Goal: Task Accomplishment & Management: Manage account settings

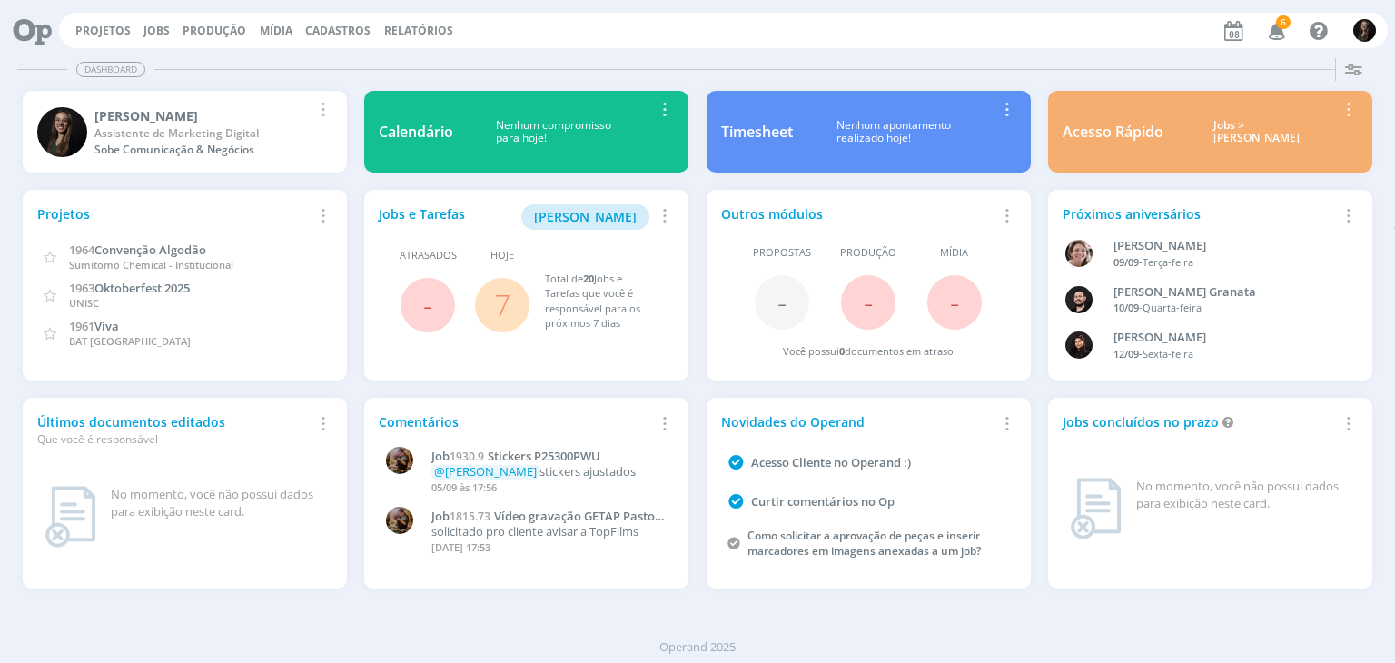
click at [200, 418] on div "Últimos documentos editados Que você é responsável" at bounding box center [174, 429] width 274 height 35
click at [143, 25] on link "Jobs" at bounding box center [156, 30] width 26 height 15
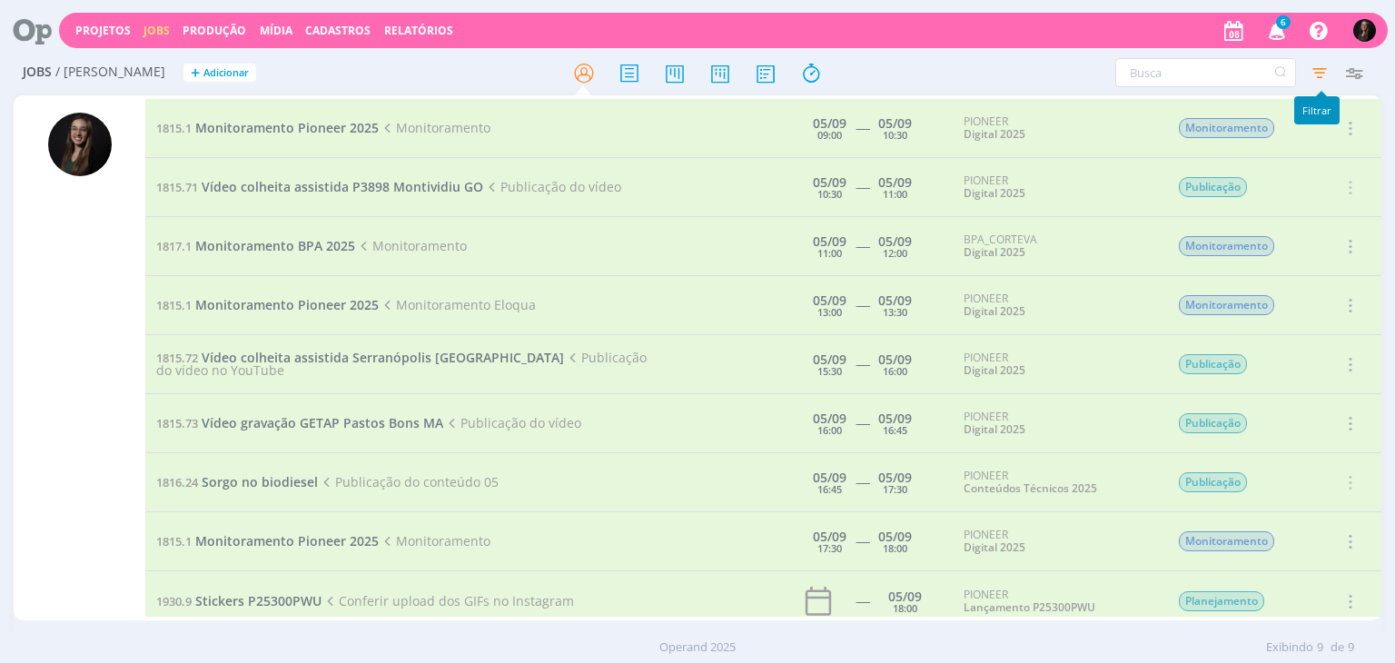
click at [1322, 70] on icon "button" at bounding box center [1319, 72] width 33 height 33
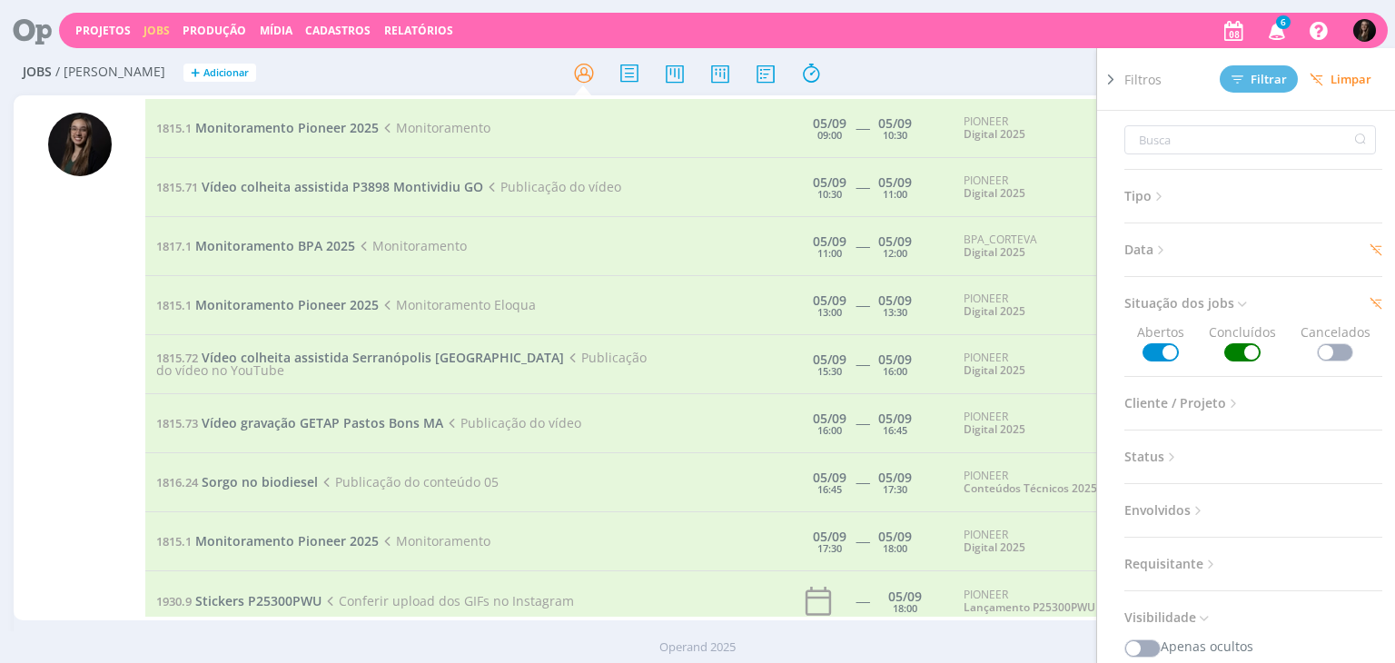
click at [1342, 88] on button "Limpar" at bounding box center [1340, 79] width 85 height 26
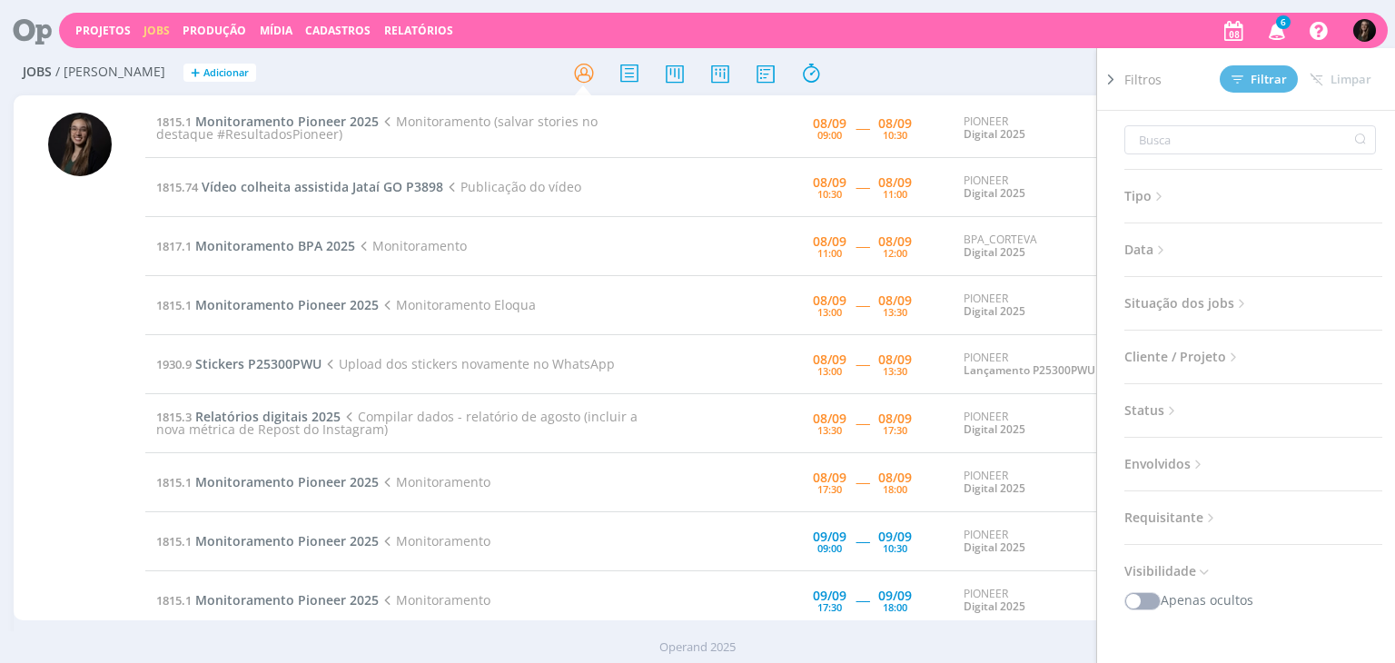
click at [1028, 102] on td "PIONEER Digital 2025" at bounding box center [1056, 128] width 209 height 59
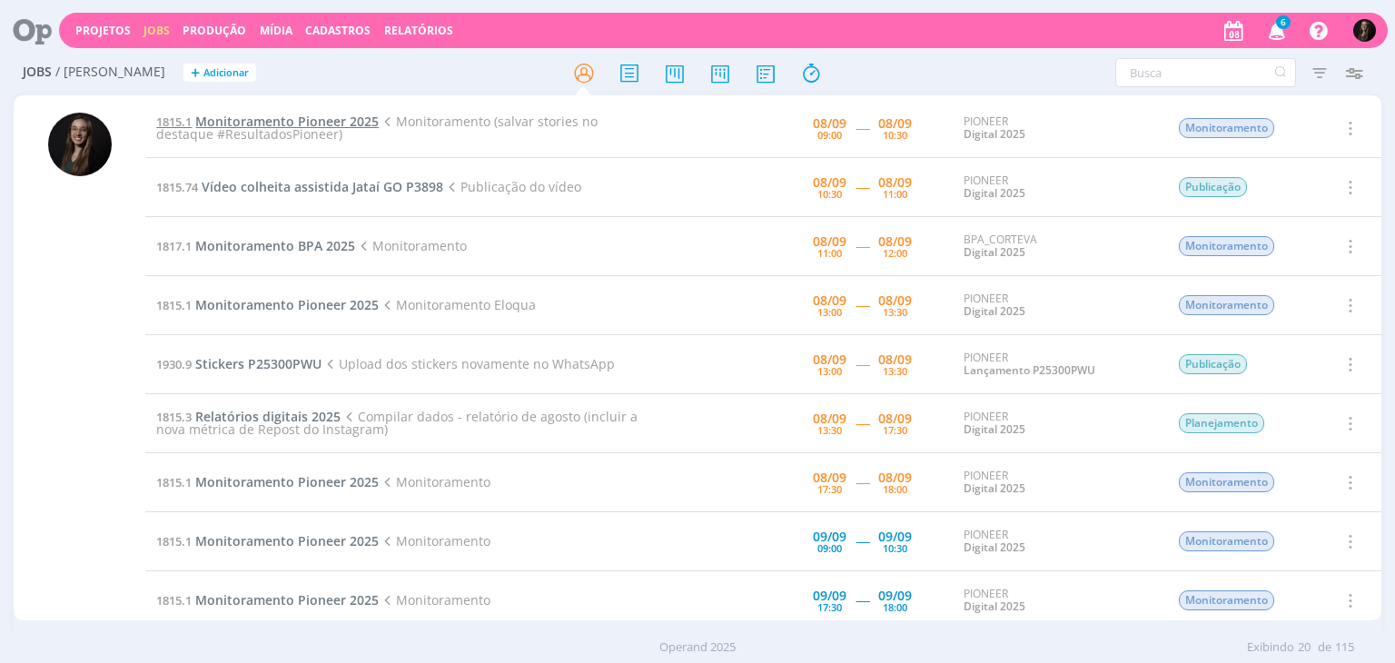
click at [291, 122] on span "Monitoramento Pioneer 2025" at bounding box center [286, 121] width 183 height 17
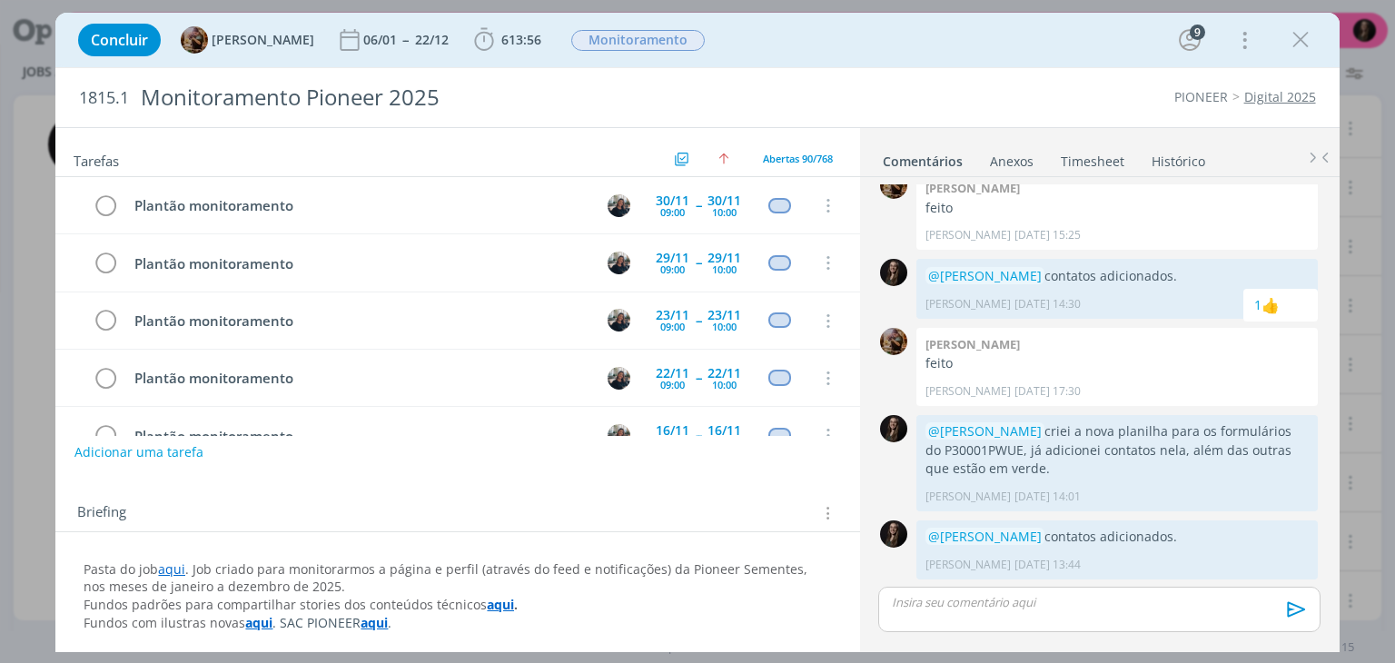
scroll to position [4844, 0]
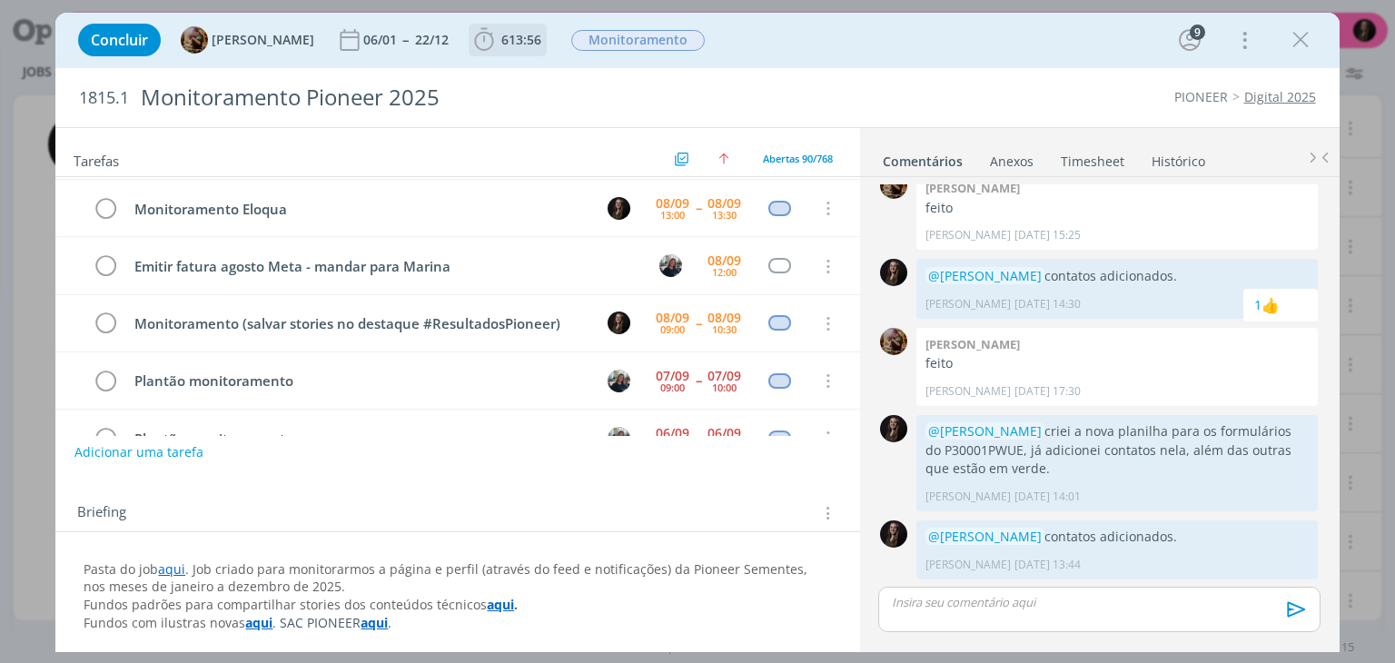
click at [528, 49] on span "613:56" at bounding box center [507, 39] width 74 height 27
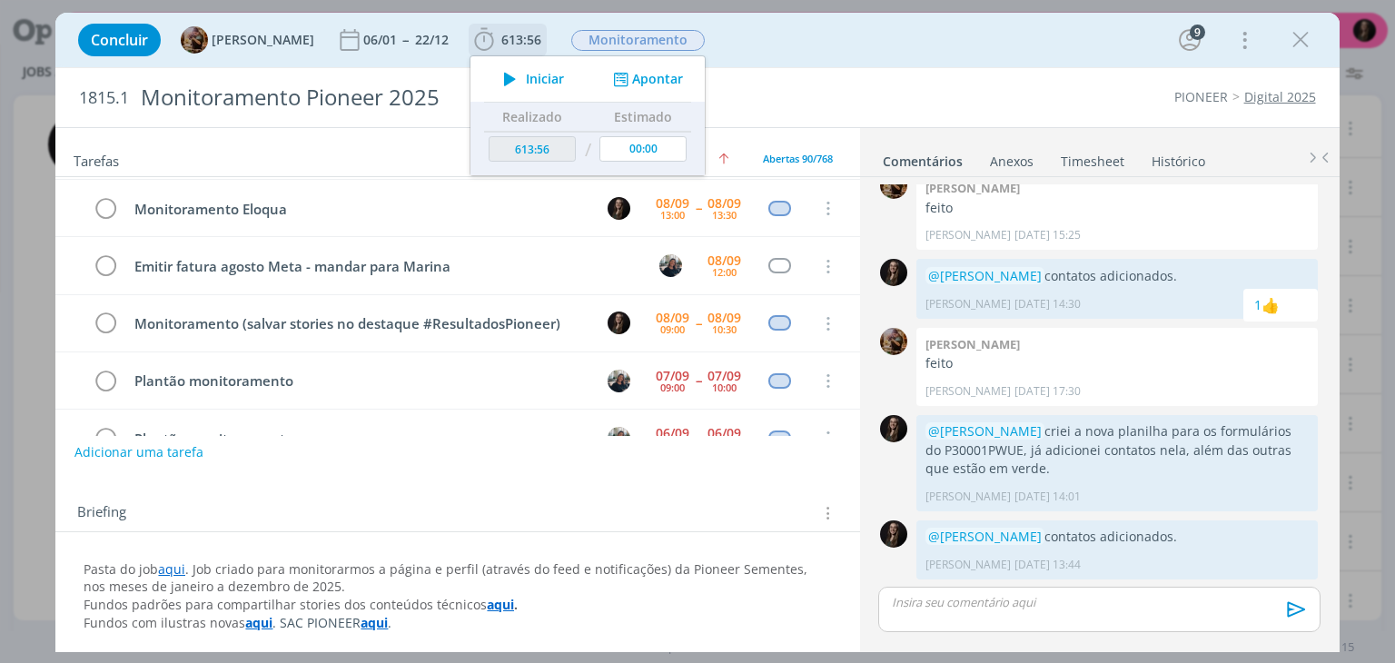
click at [494, 34] on icon "dialog" at bounding box center [484, 39] width 19 height 23
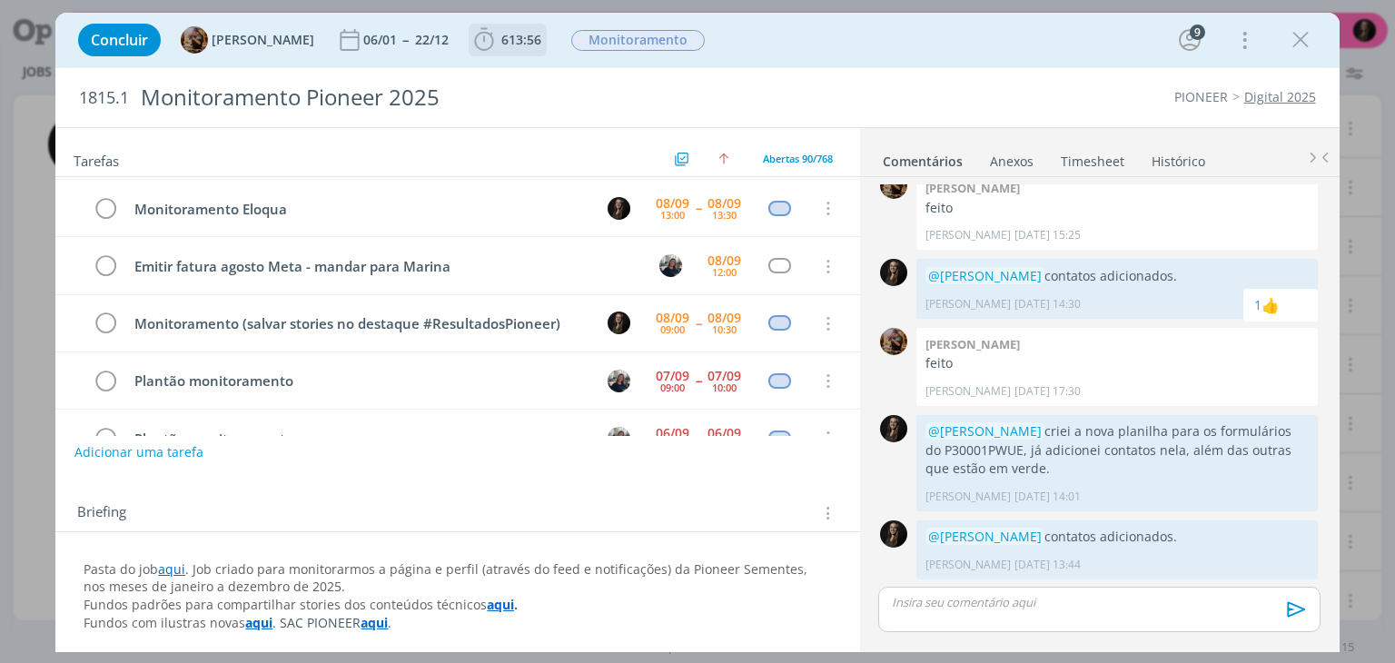
click at [494, 54] on span "613:56 Iniciar Apontar Data * [DATE] Horas * 00:00 Tarefa Selecione a tarefa De…" at bounding box center [508, 40] width 78 height 33
click at [527, 49] on span "613:56" at bounding box center [507, 39] width 74 height 27
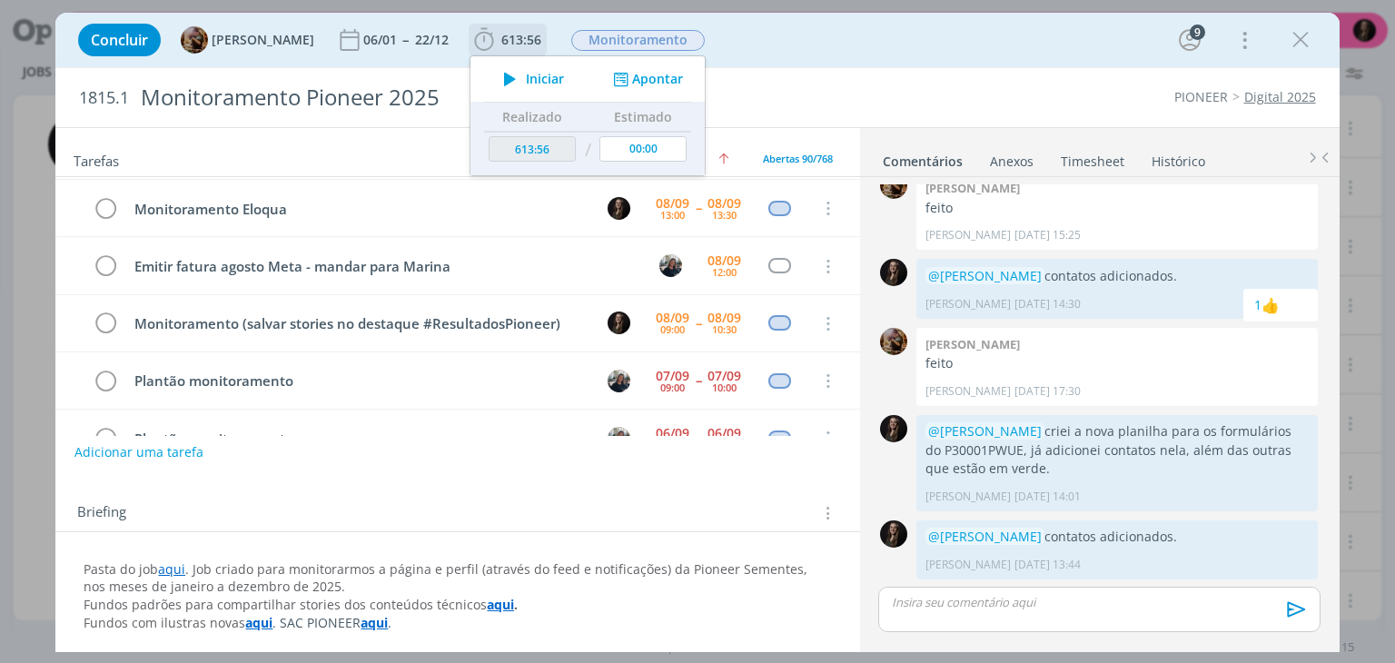
click at [519, 83] on icon "dialog" at bounding box center [510, 79] width 32 height 24
click at [785, 55] on div "Concluir [PERSON_NAME] 06/01 -- 22/12 613:56 Iniciar Apontar Data * [DATE] Hora…" at bounding box center [697, 40] width 1256 height 44
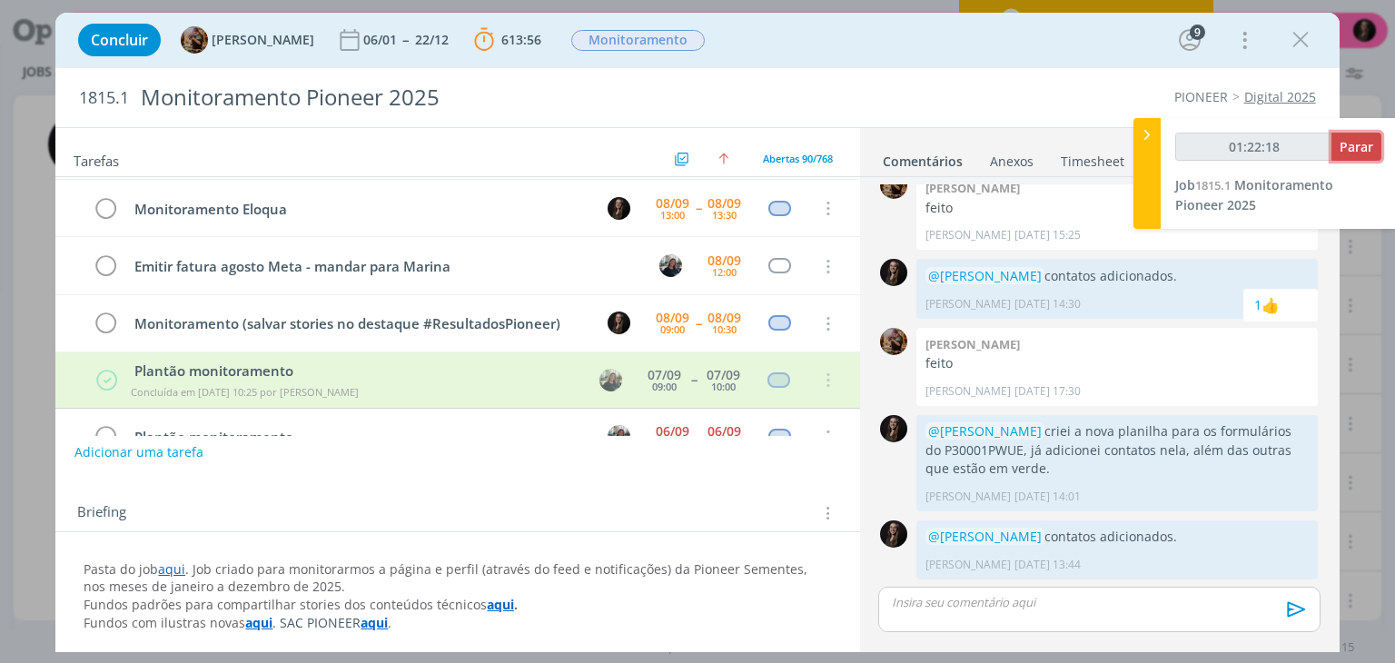
click at [1362, 147] on span "Parar" at bounding box center [1356, 146] width 34 height 17
type input "01:23:00"
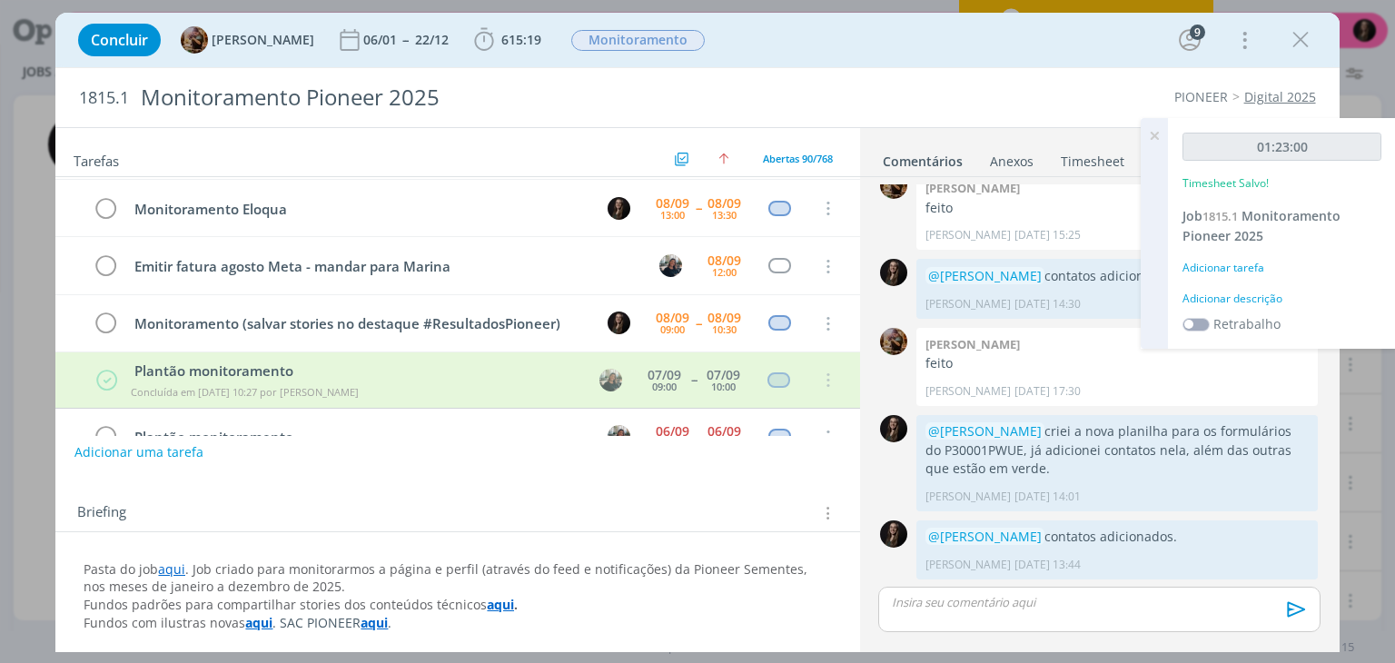
click at [1218, 286] on div "01:23:00 Timesheet Salvo! Job 1815.1 Monitoramento Pioneer 2025 Adicionar taref…" at bounding box center [1282, 233] width 228 height 231
click at [1219, 296] on div "Adicionar descrição" at bounding box center [1281, 299] width 199 height 16
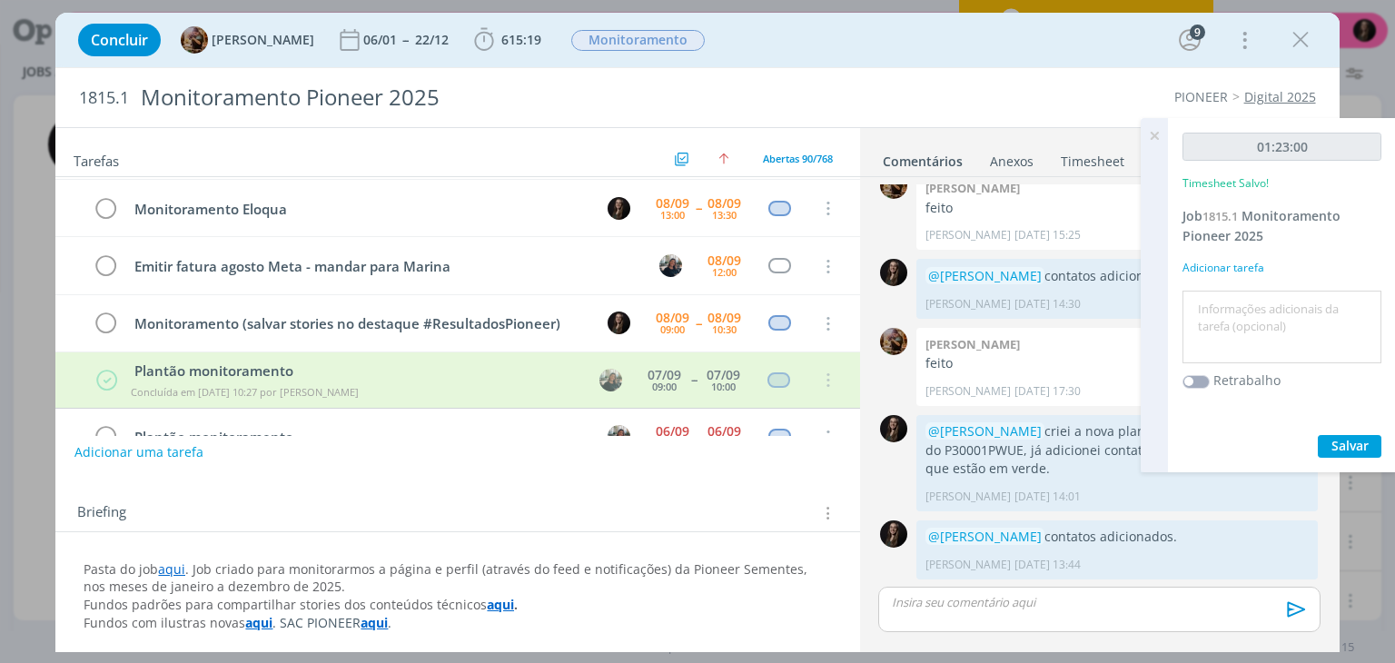
click at [1219, 296] on textarea at bounding box center [1282, 327] width 190 height 64
type textarea "monitoramento"
click at [1318, 435] on button "Salvar" at bounding box center [1350, 446] width 64 height 23
click at [1151, 132] on icon at bounding box center [1154, 135] width 33 height 35
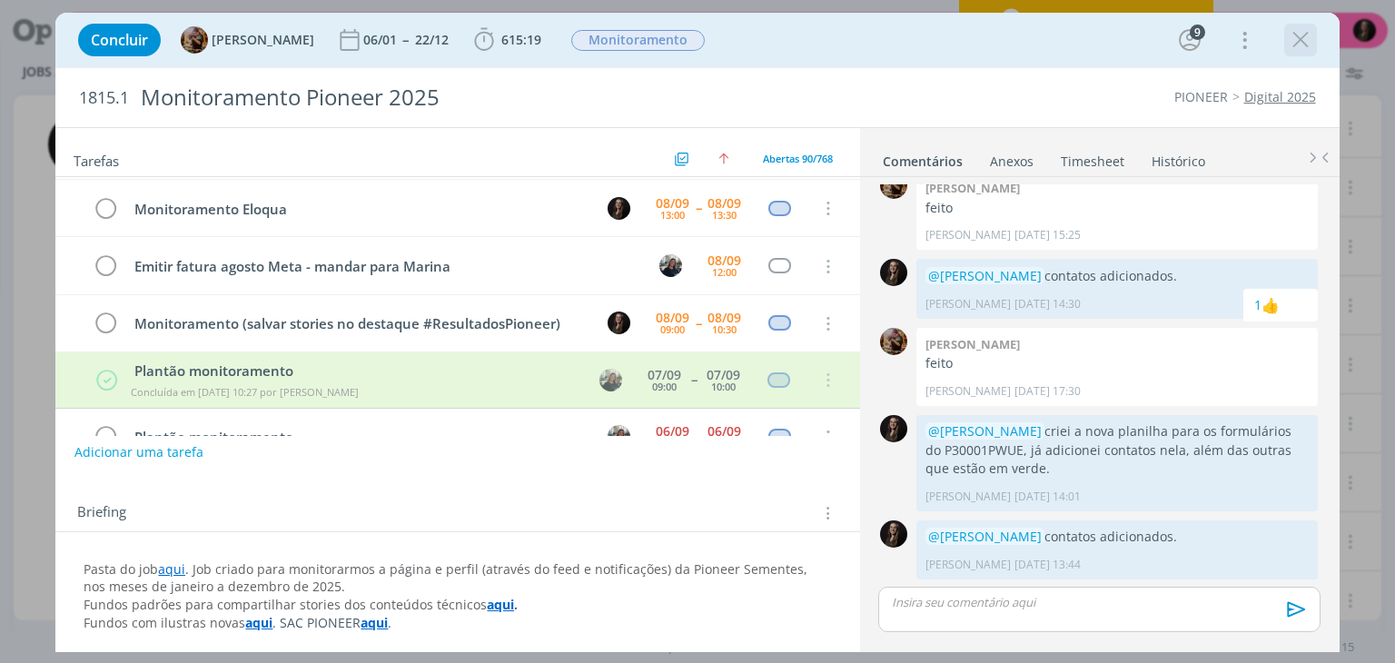
click at [1300, 46] on icon "dialog" at bounding box center [1300, 39] width 27 height 27
click at [1297, 31] on div at bounding box center [697, 331] width 1395 height 663
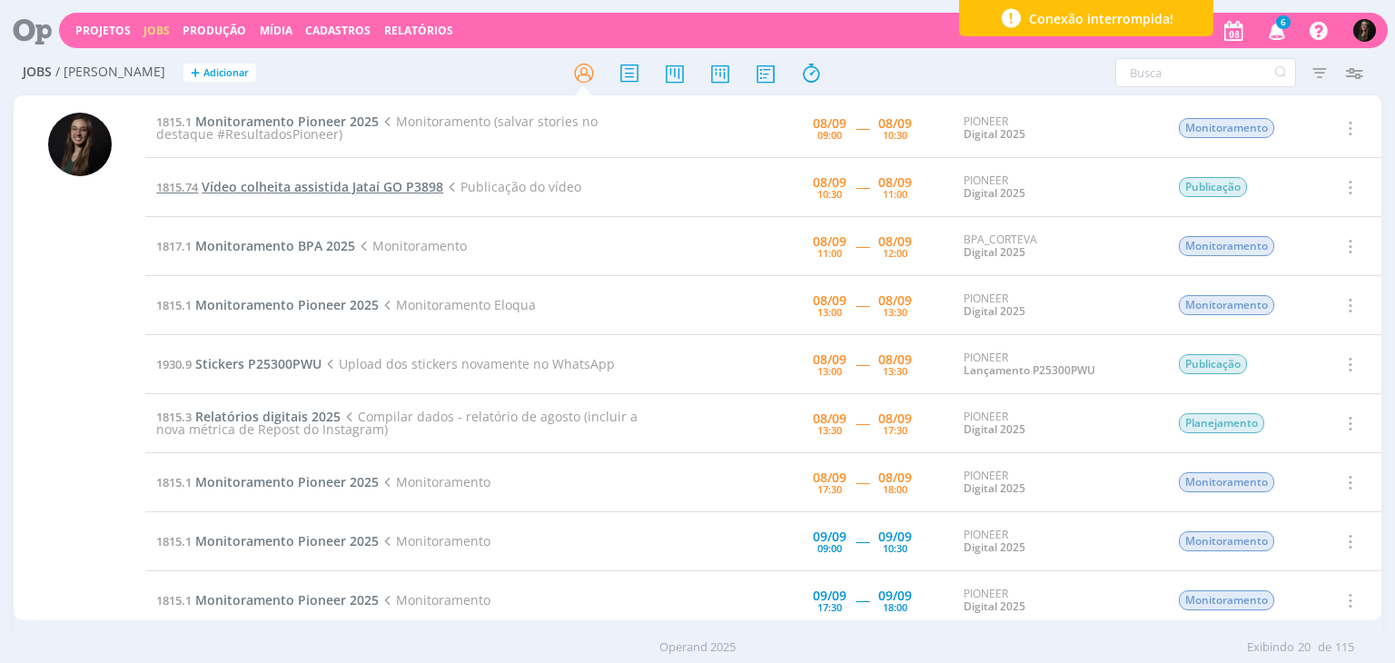
click at [325, 189] on span "Vídeo colheita assistida Jataí GO P3898" at bounding box center [323, 186] width 242 height 17
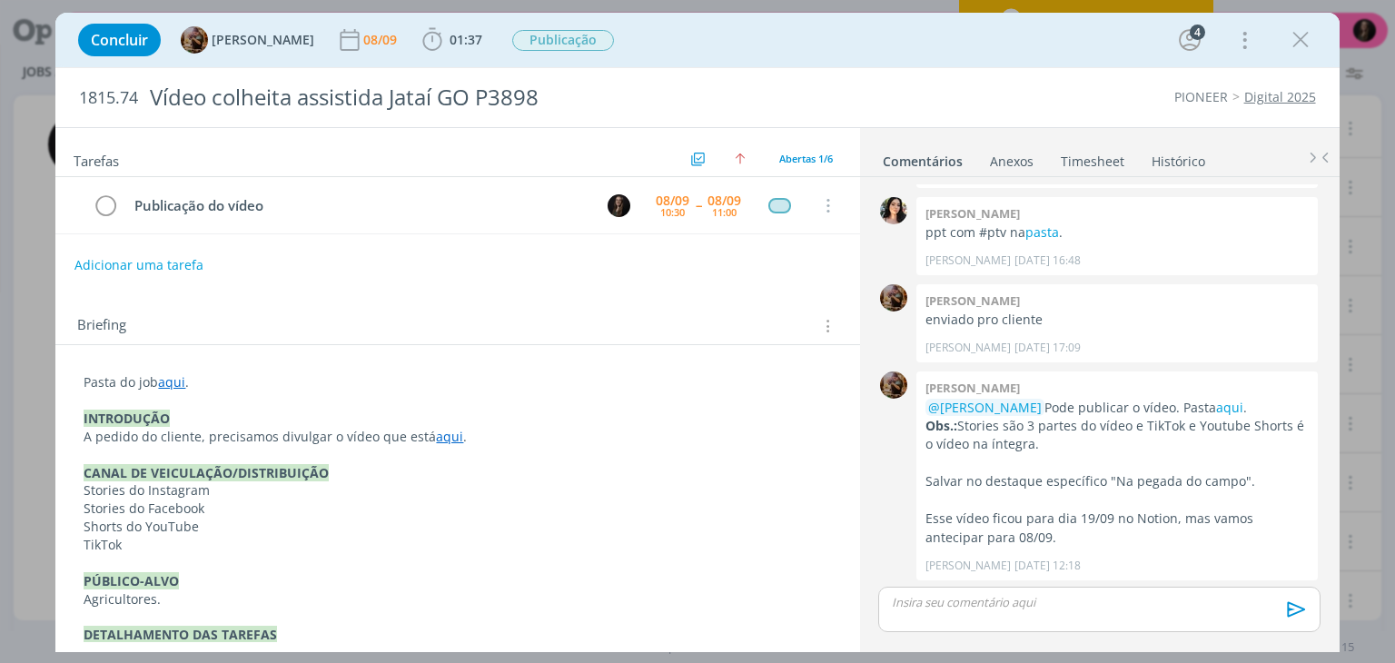
scroll to position [545, 0]
click at [470, 40] on span "01:37" at bounding box center [465, 39] width 33 height 17
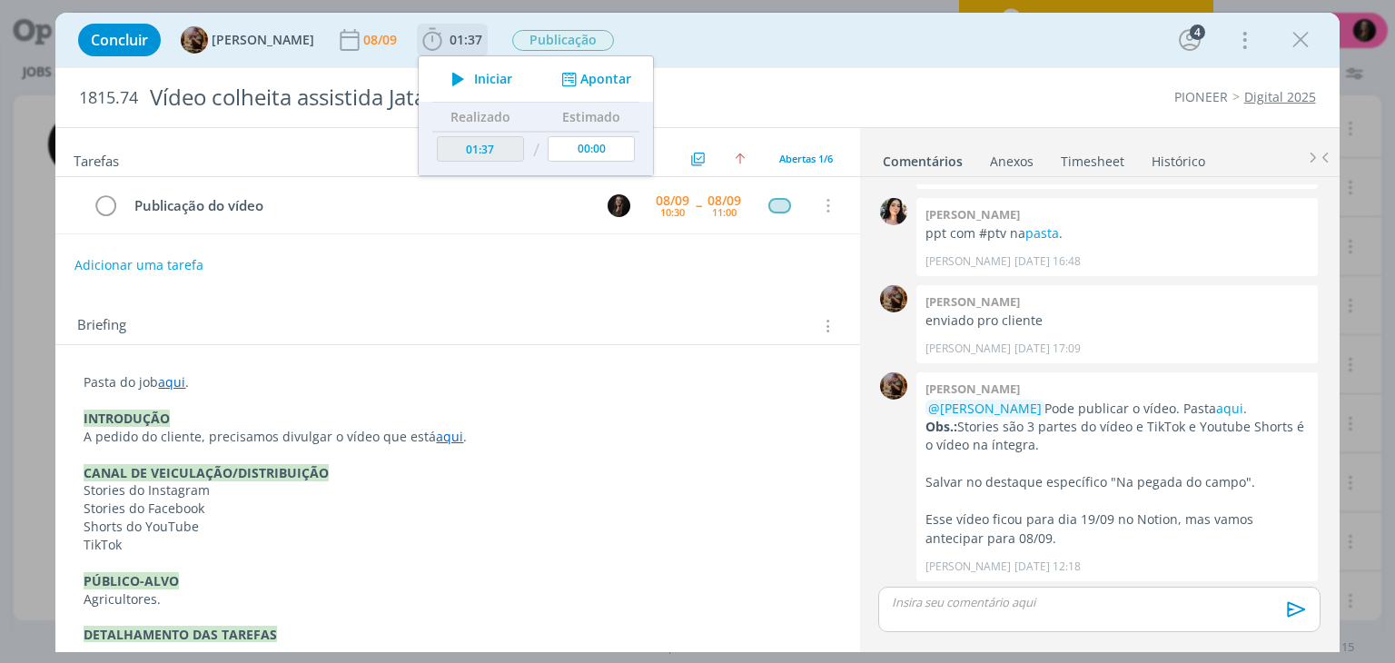
click at [474, 70] on icon "dialog" at bounding box center [458, 79] width 32 height 24
click at [748, 64] on div "Concluir [PERSON_NAME] [DATE] 01:37 Iniciar Apontar Data * [DATE] Horas * 00:00…" at bounding box center [696, 40] width 1283 height 54
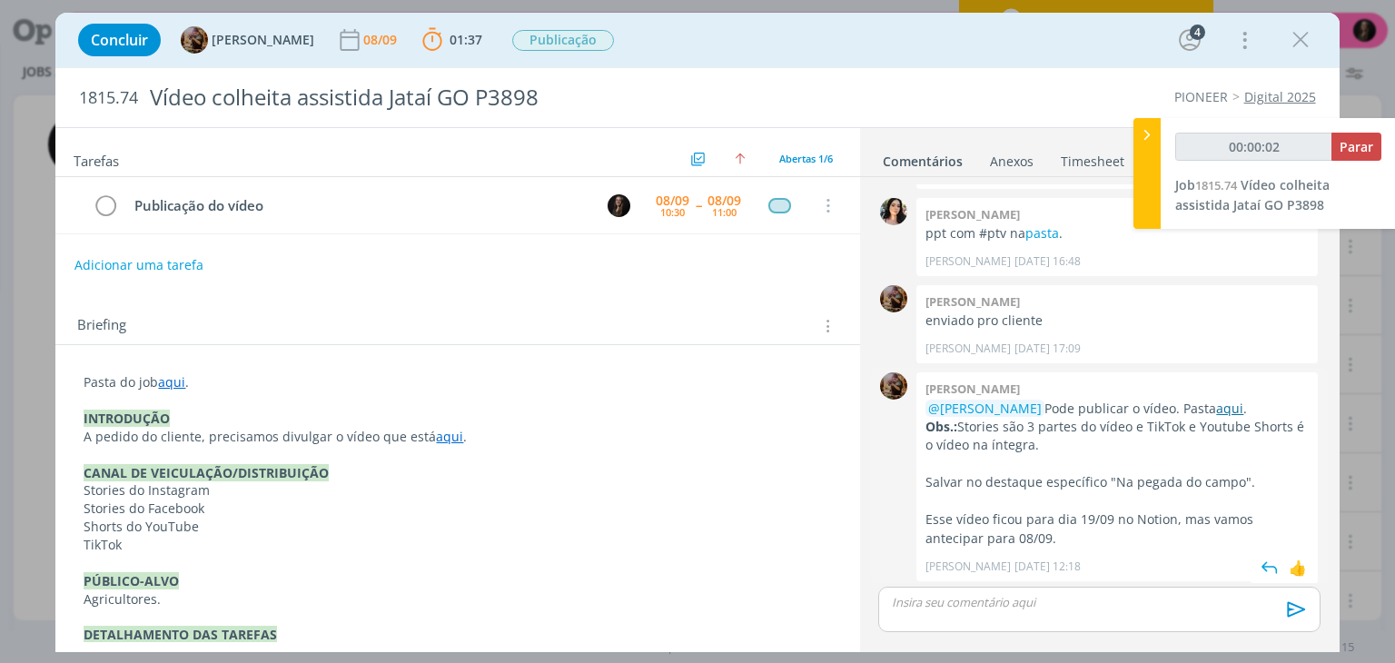
click at [1216, 402] on link "aqui" at bounding box center [1229, 408] width 27 height 17
drag, startPoint x: 1010, startPoint y: 429, endPoint x: 1053, endPoint y: 444, distance: 45.9
click at [1053, 444] on p "Obs.: Stories são 3 partes do vídeo e TikTok e Youtube Shorts é o vídeo na ínte…" at bounding box center [1116, 436] width 383 height 37
drag, startPoint x: 1064, startPoint y: 444, endPoint x: 1058, endPoint y: 407, distance: 37.8
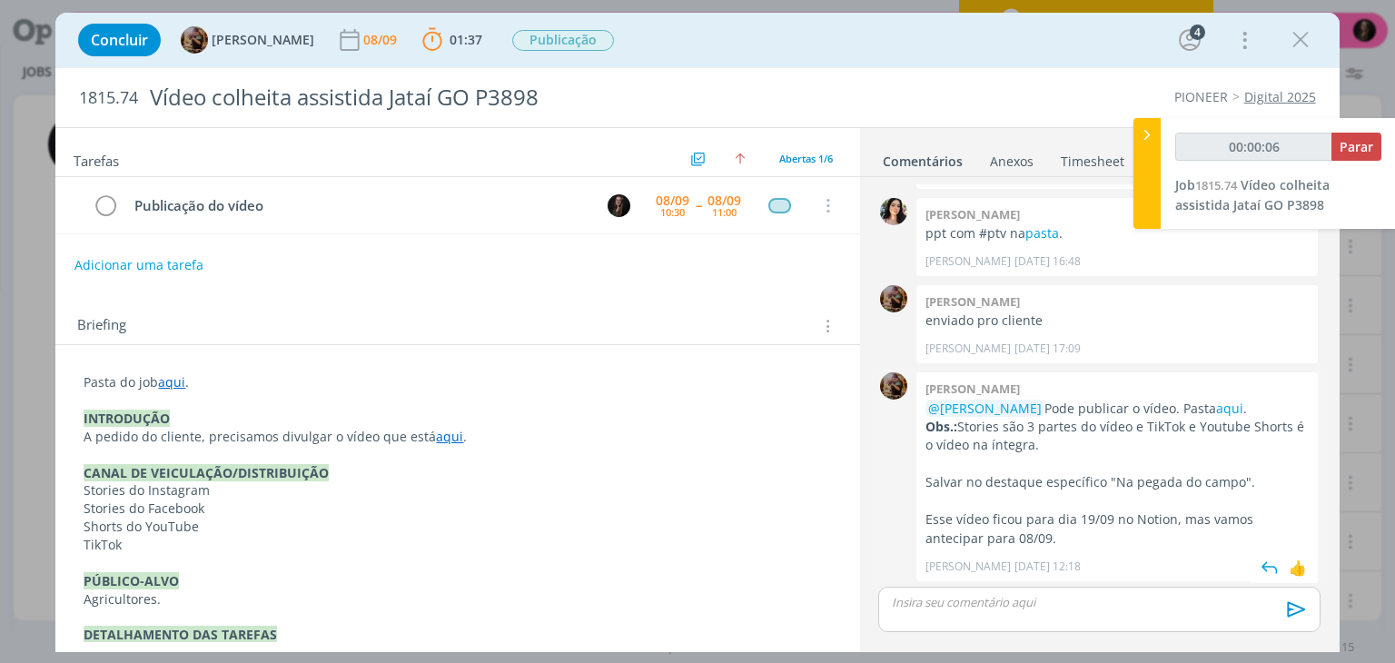
click at [1042, 404] on div "@[PERSON_NAME] Pode publicar o vídeo. Pasta aqui . Obs.: Stories são 3 partes d…" at bounding box center [1116, 474] width 383 height 149
click at [1068, 410] on p "@[PERSON_NAME] Pode publicar o vídeo. Pasta aqui ." at bounding box center [1116, 409] width 383 height 18
drag, startPoint x: 1040, startPoint y: 470, endPoint x: 1110, endPoint y: 479, distance: 70.5
click at [1110, 490] on div "@[PERSON_NAME] Pode publicar o vídeo. Pasta aqui . Obs.: Stories são 3 partes d…" at bounding box center [1116, 474] width 383 height 149
click at [1110, 479] on p "Salvar no destaque específico "Na pegada do campo"." at bounding box center [1116, 482] width 383 height 18
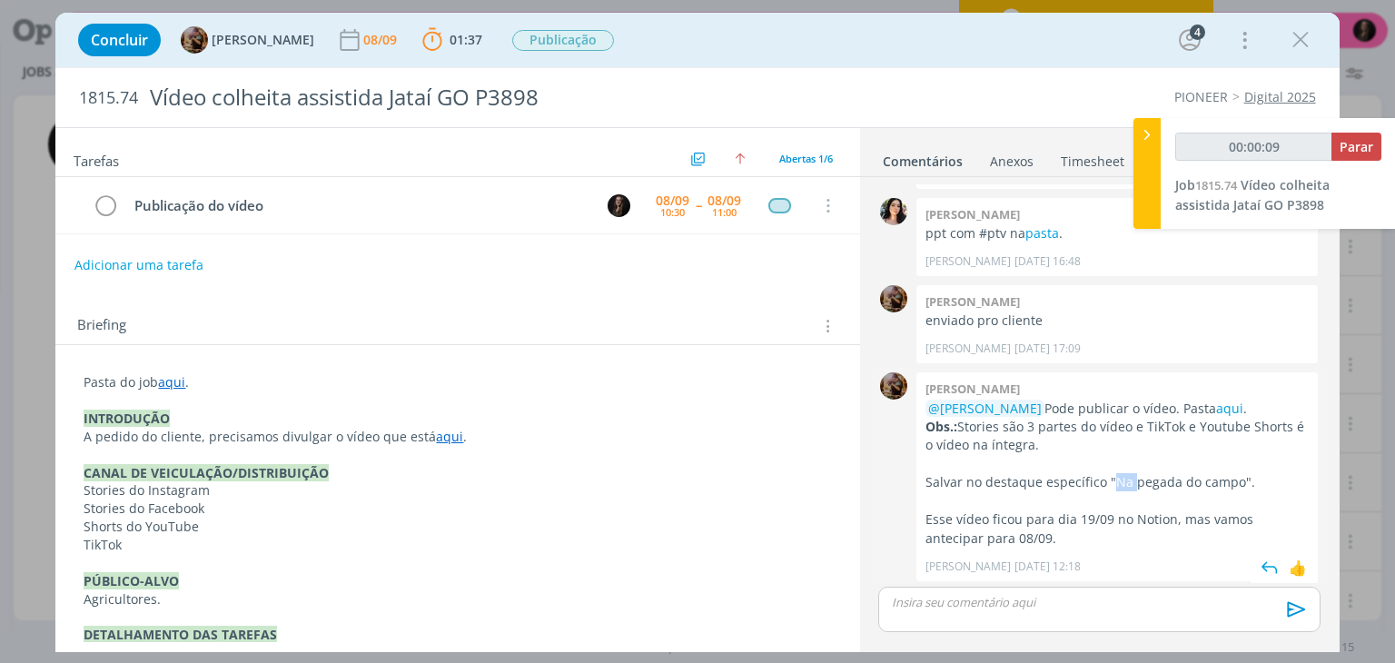
click at [1110, 479] on p "Salvar no destaque específico "Na pegada do campo"." at bounding box center [1116, 482] width 383 height 18
click at [1088, 455] on p "dialog" at bounding box center [1116, 464] width 383 height 18
drag, startPoint x: 1054, startPoint y: 474, endPoint x: 1275, endPoint y: 482, distance: 220.8
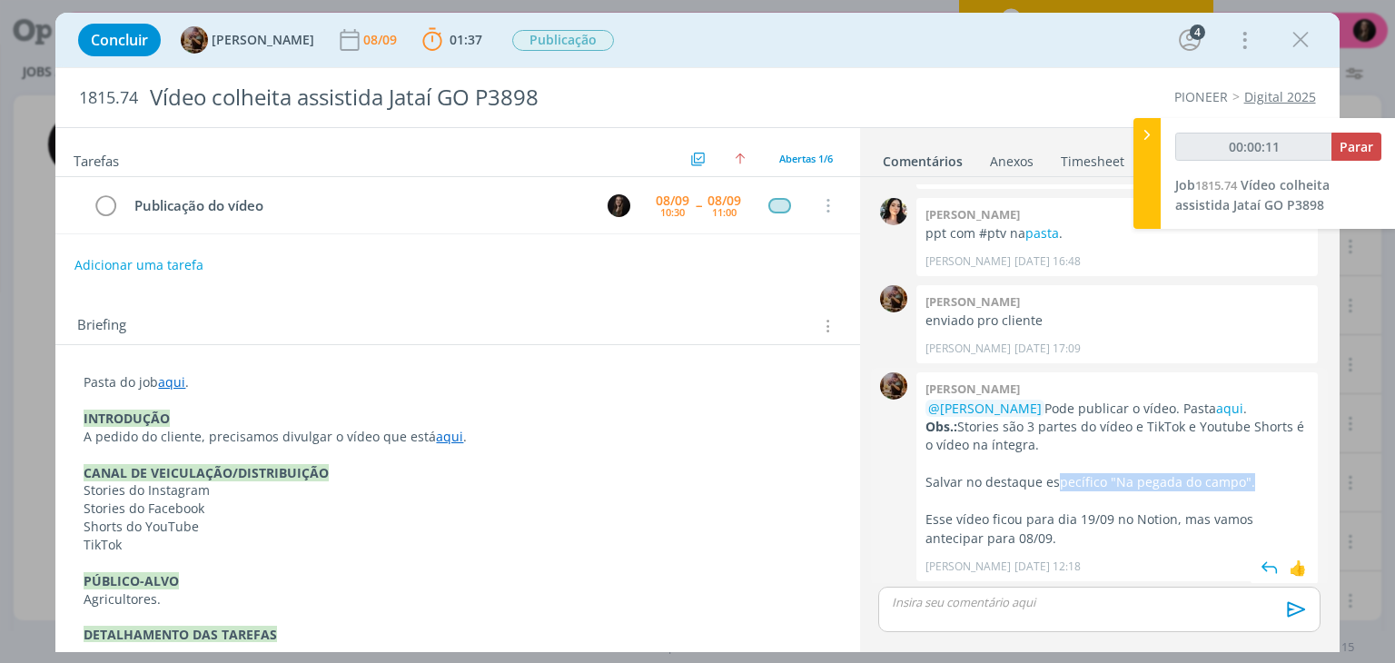
click at [1275, 482] on p "Salvar no destaque específico "Na pegada do campo"." at bounding box center [1116, 482] width 383 height 18
drag, startPoint x: 1213, startPoint y: 479, endPoint x: 934, endPoint y: 454, distance: 279.8
click at [934, 454] on div "@[PERSON_NAME] Pode publicar o vídeo. Pasta aqui . Obs.: Stories são 3 partes d…" at bounding box center [1116, 474] width 383 height 149
click at [934, 455] on p "dialog" at bounding box center [1116, 464] width 383 height 18
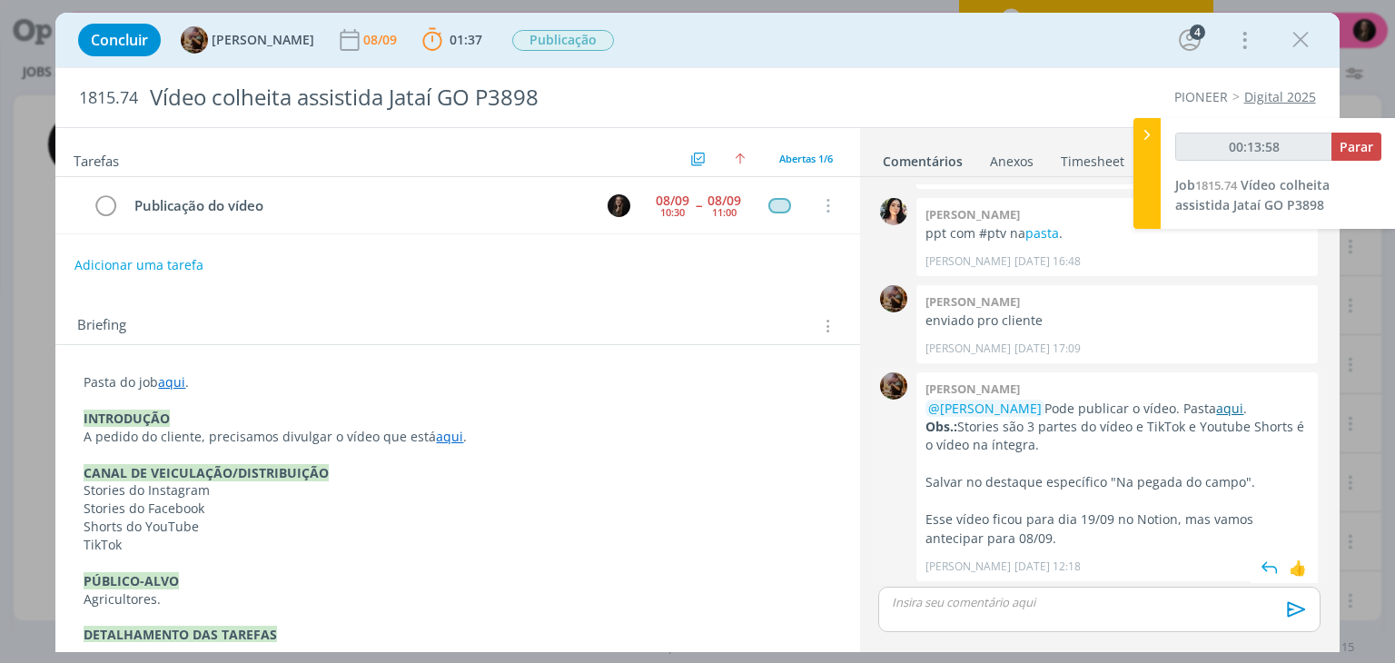
click at [1216, 408] on link "aqui" at bounding box center [1229, 408] width 27 height 17
click at [1041, 607] on p "dialog" at bounding box center [1099, 602] width 412 height 16
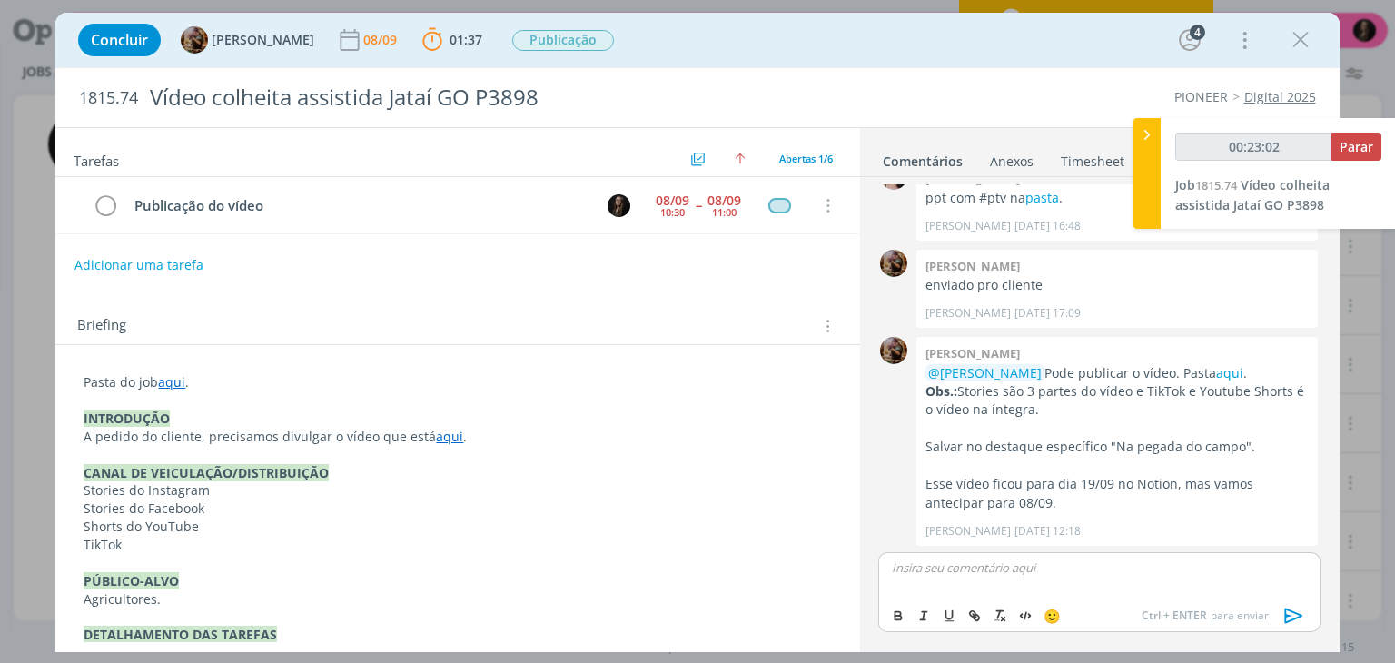
type input "00:23:03"
click at [1047, 618] on span "[PERSON_NAME]" at bounding box center [990, 627] width 113 height 20
click at [1290, 633] on div "dialog" at bounding box center [1098, 640] width 441 height 16
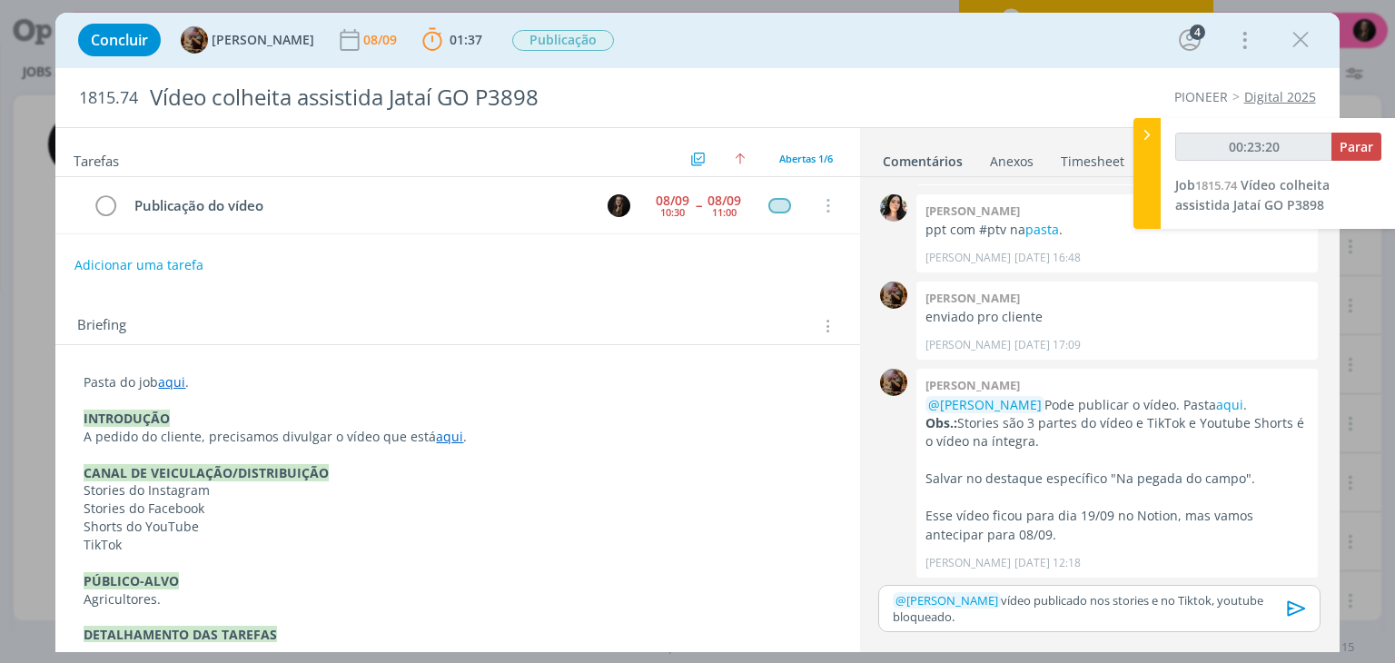
click at [1239, 606] on p "﻿ @ [PERSON_NAME] ﻿ vídeo publicado nos stories e no Tiktok, youtube bloqueado." at bounding box center [1099, 609] width 412 height 34
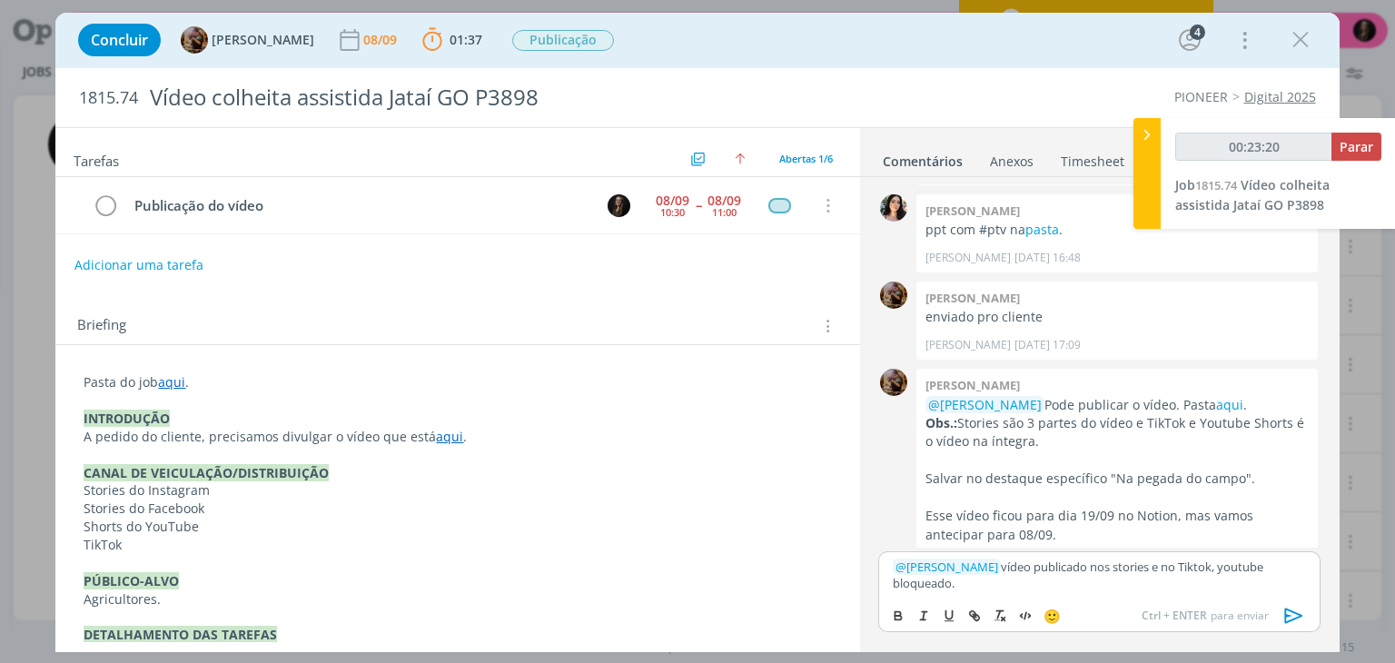
scroll to position [581, 0]
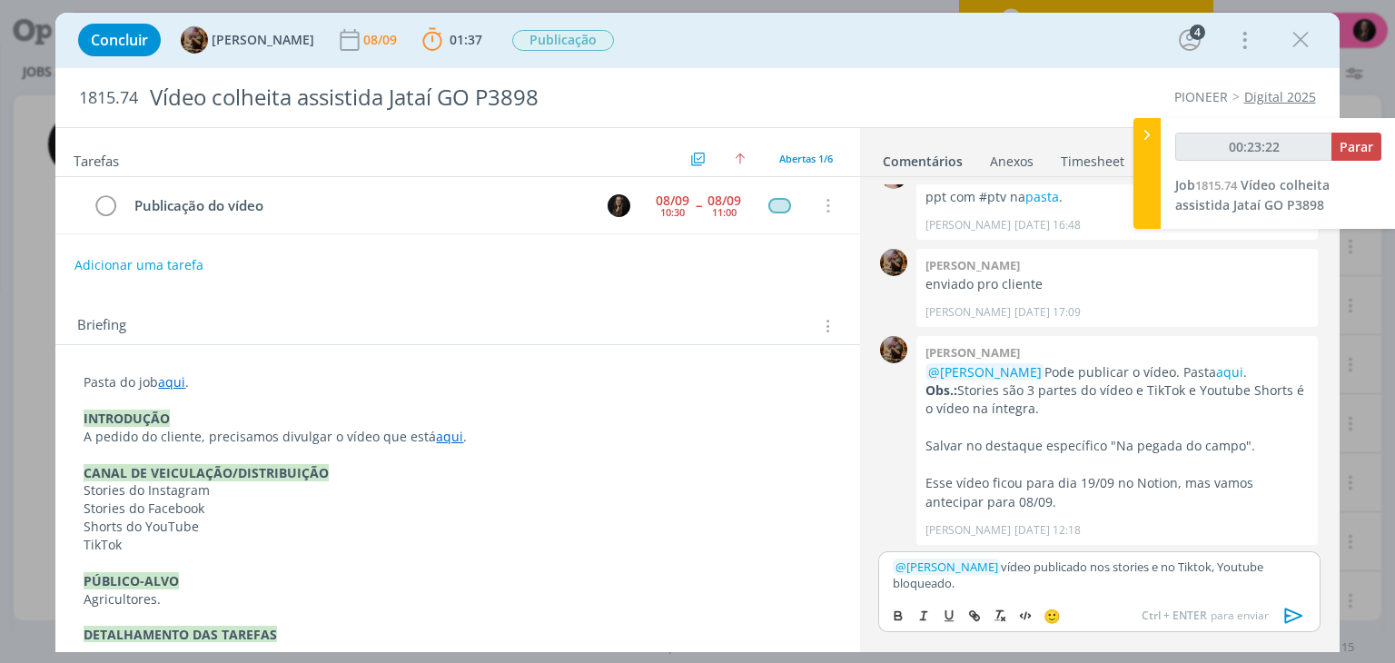
click at [1286, 612] on icon "dialog" at bounding box center [1293, 615] width 27 height 27
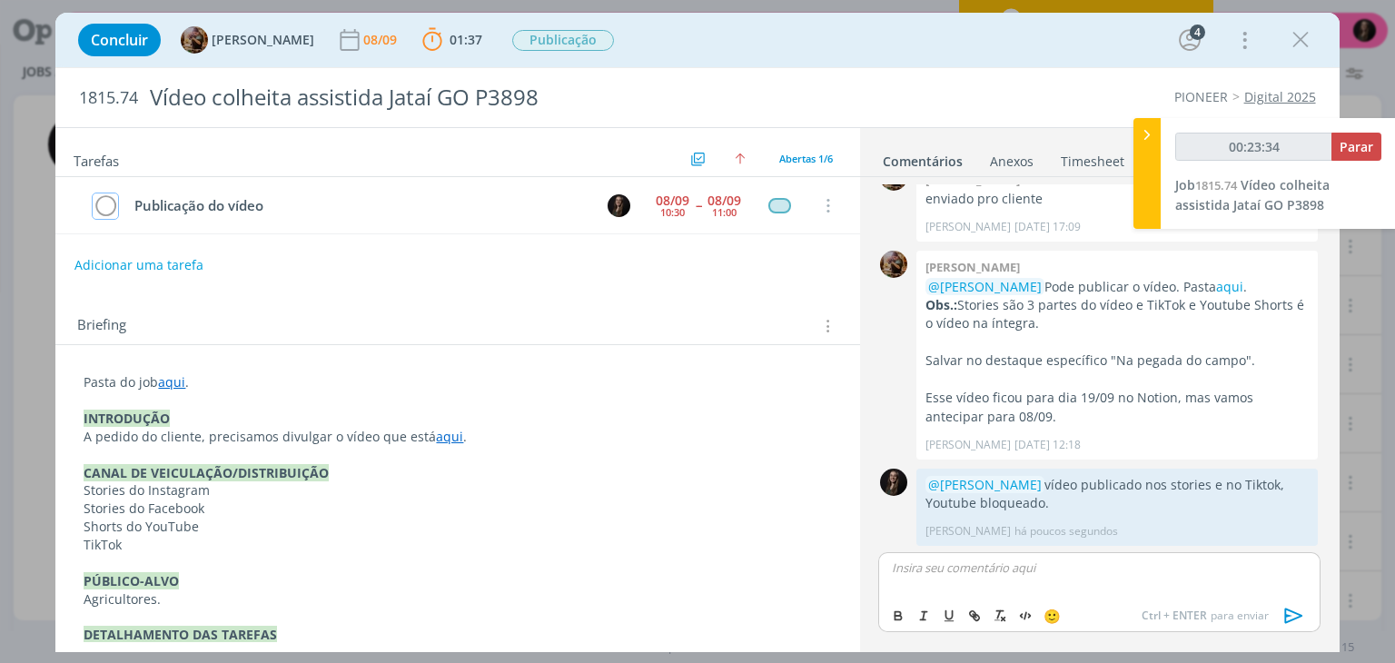
drag, startPoint x: 102, startPoint y: 203, endPoint x: 291, endPoint y: 255, distance: 195.8
click at [102, 203] on icon "dialog" at bounding box center [105, 205] width 25 height 27
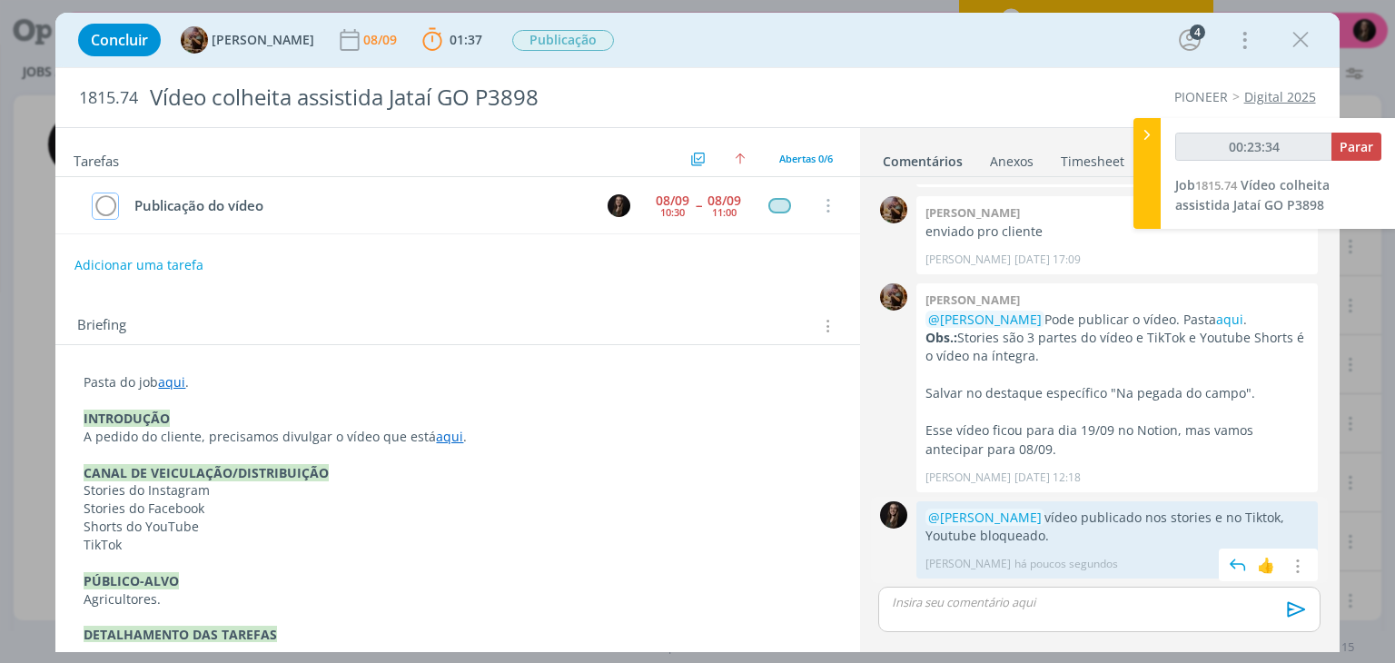
scroll to position [632, 0]
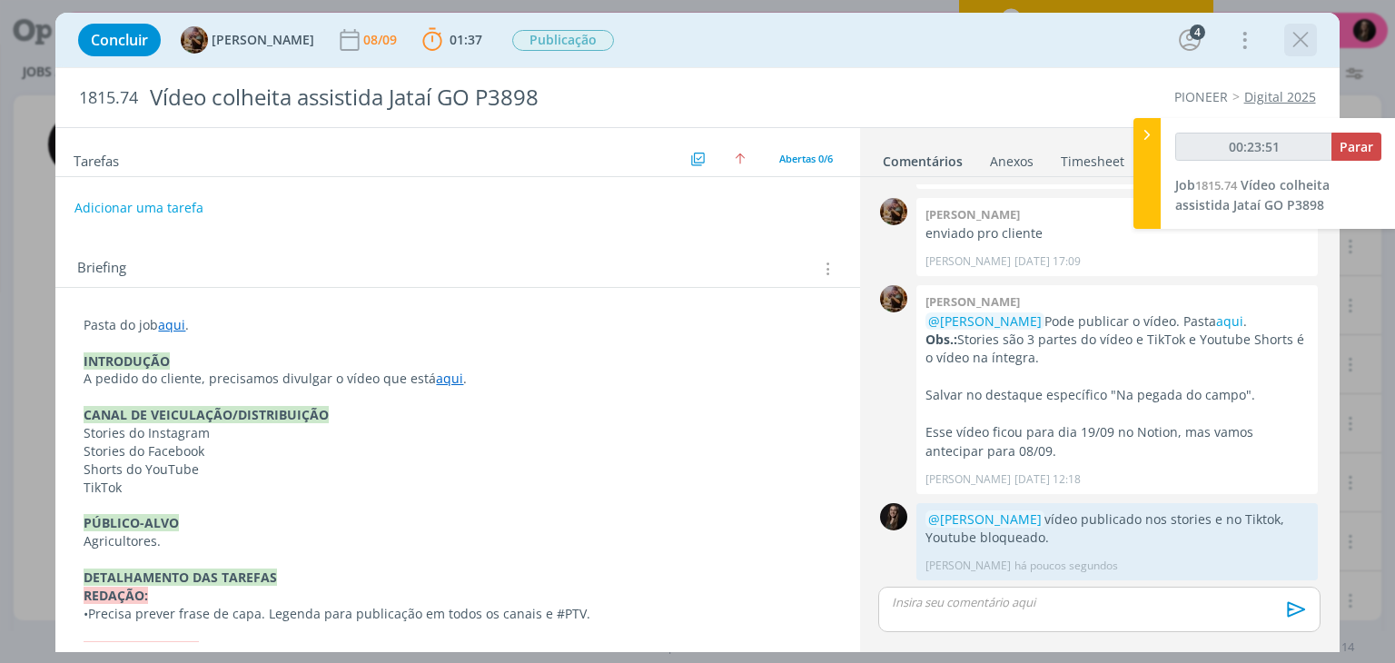
click at [1287, 37] on icon "dialog" at bounding box center [1300, 39] width 27 height 27
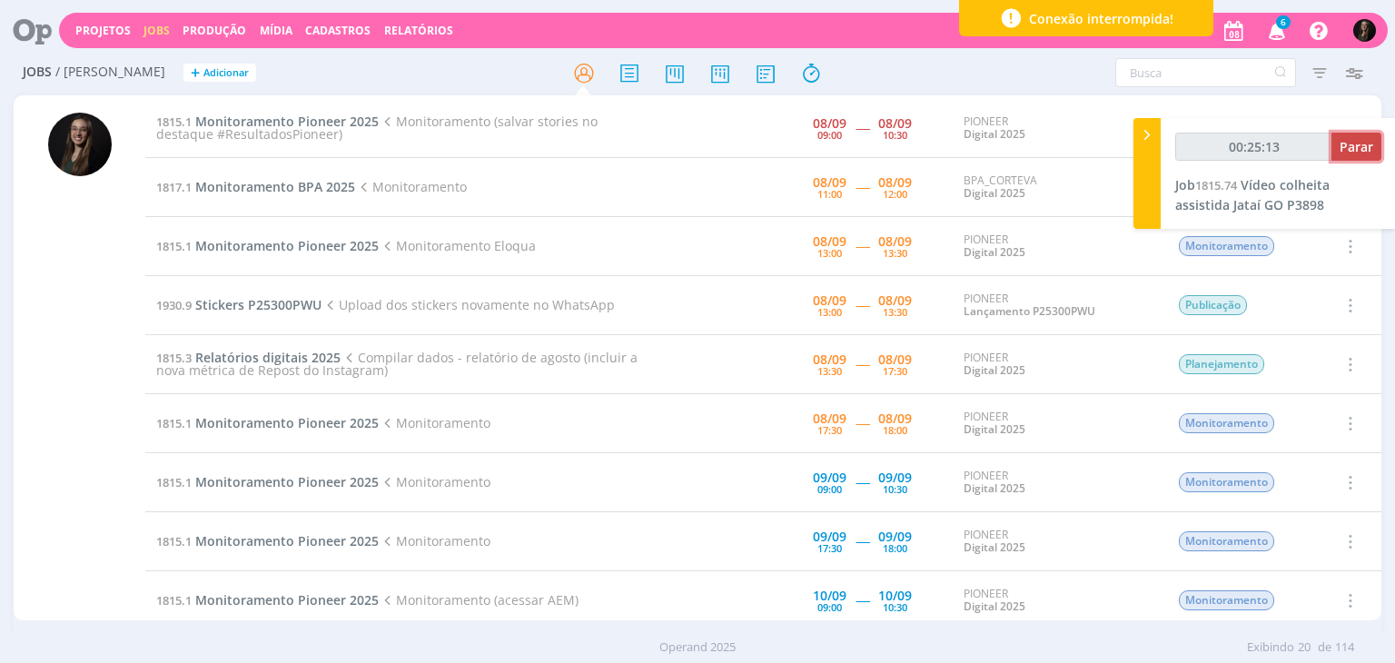
click at [1342, 138] on span "Parar" at bounding box center [1356, 146] width 34 height 17
type input "00:26:00"
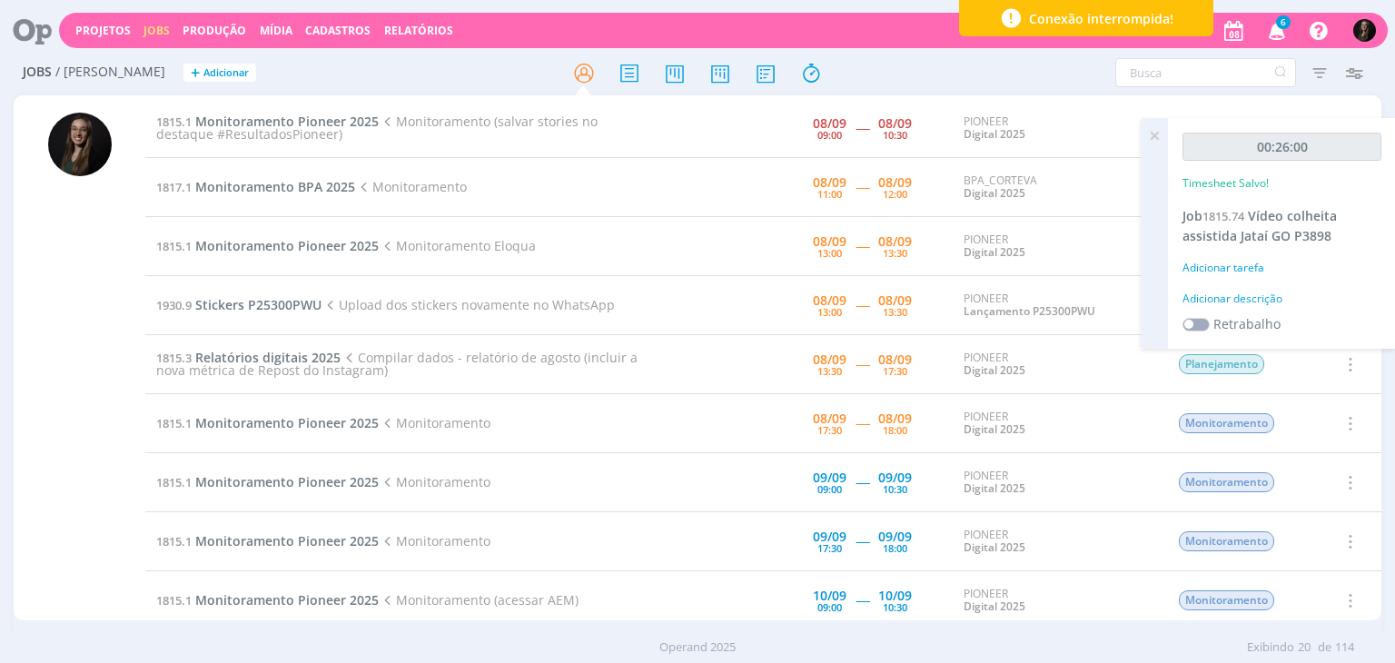
click at [1255, 291] on div "Adicionar descrição" at bounding box center [1281, 299] width 199 height 16
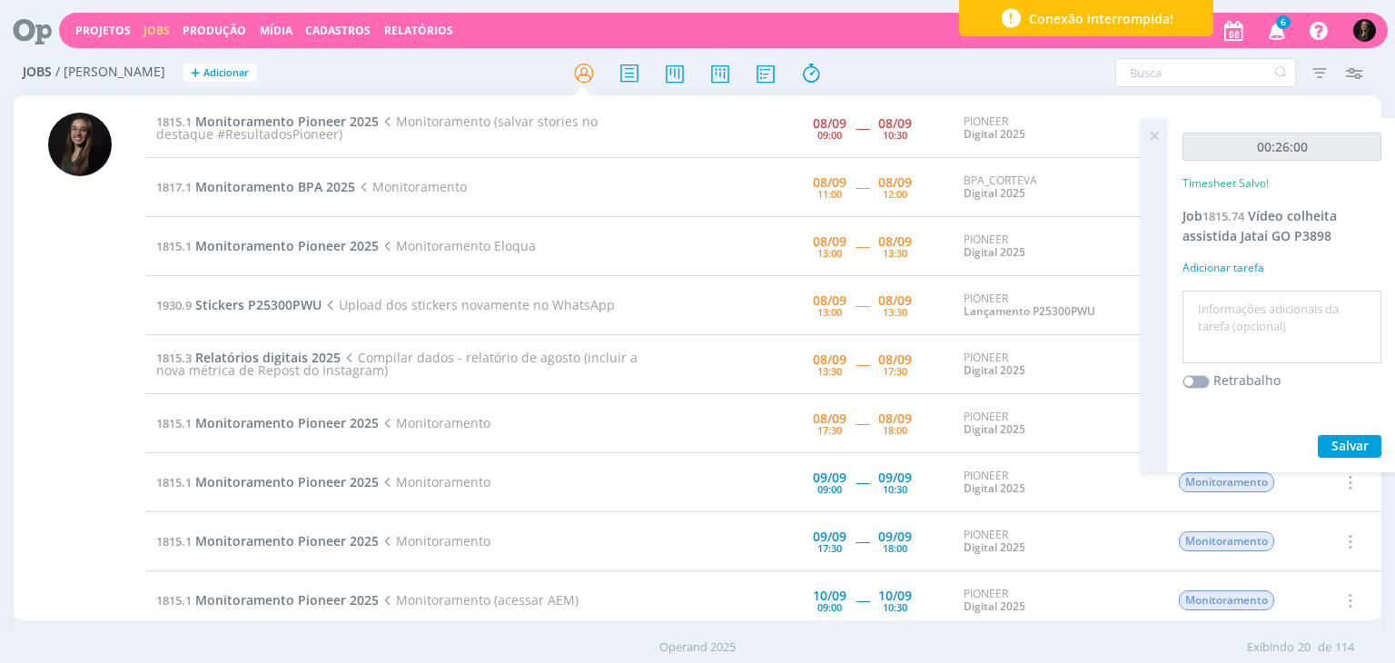
click at [1255, 297] on textarea at bounding box center [1282, 327] width 190 height 64
type textarea "publicar video"
click at [1318, 435] on button "Salvar" at bounding box center [1350, 446] width 64 height 23
click at [322, 185] on span "Monitoramento BPA 2025" at bounding box center [275, 186] width 160 height 17
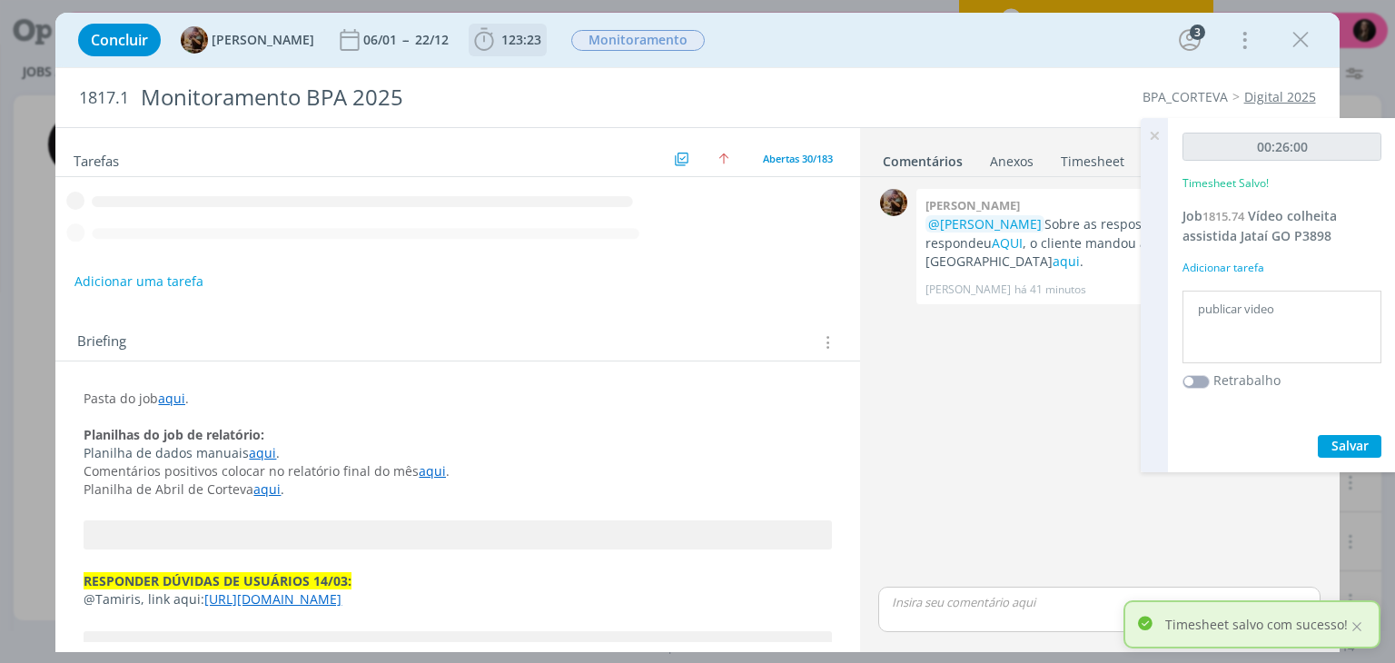
click at [532, 35] on span "123:23" at bounding box center [521, 39] width 40 height 17
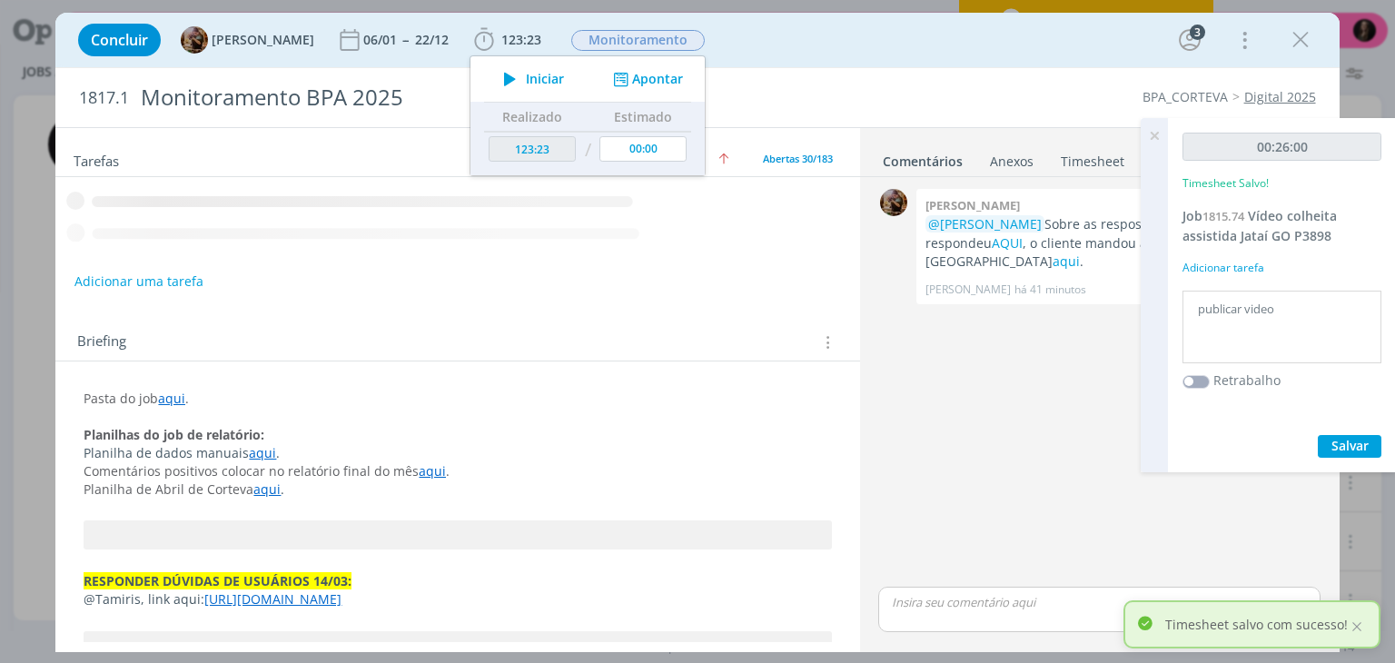
drag, startPoint x: 532, startPoint y: 69, endPoint x: 1092, endPoint y: 120, distance: 562.5
click at [526, 74] on icon "dialog" at bounding box center [510, 79] width 32 height 24
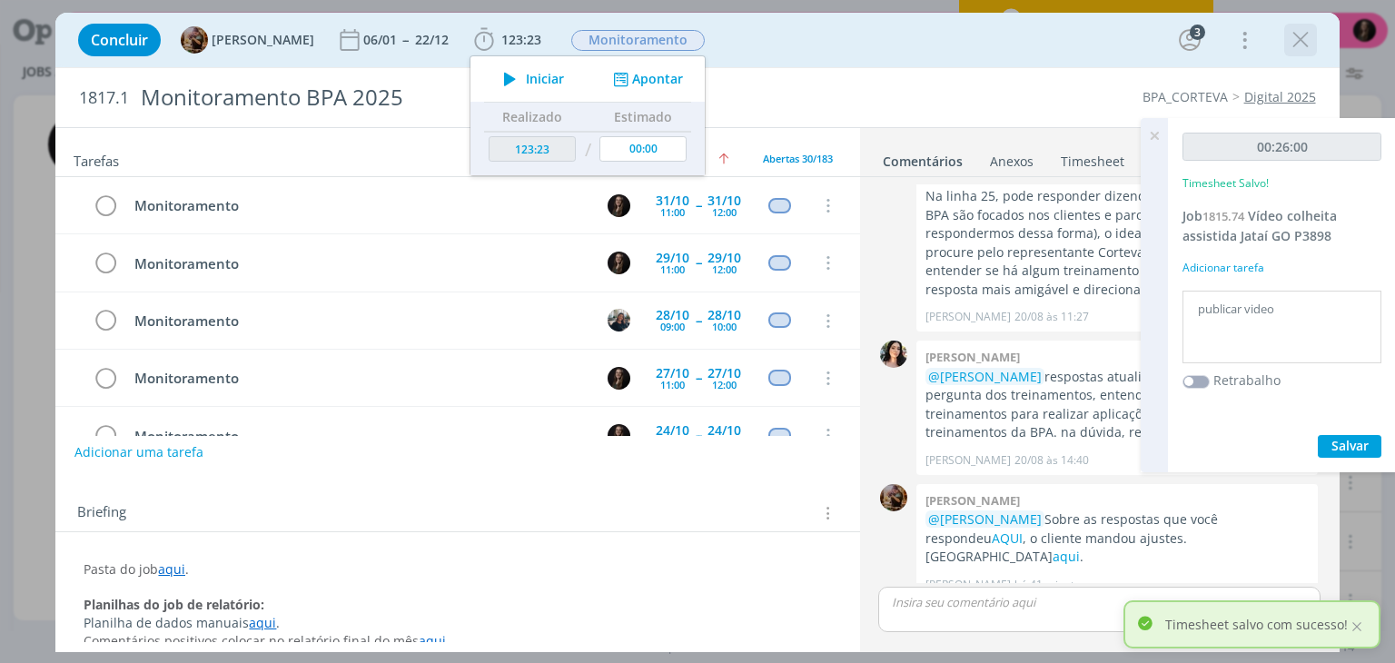
scroll to position [1478, 0]
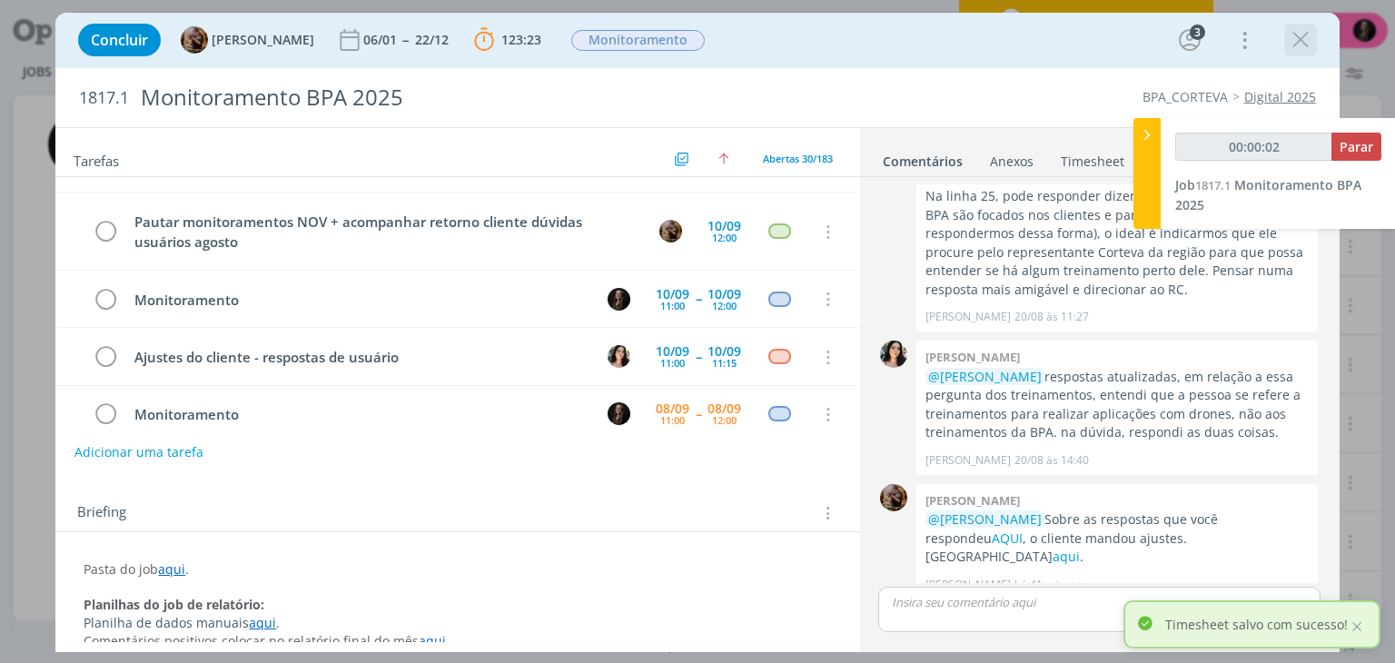
click at [1311, 44] on icon "dialog" at bounding box center [1300, 39] width 27 height 27
click at [1140, 139] on div at bounding box center [697, 331] width 1395 height 663
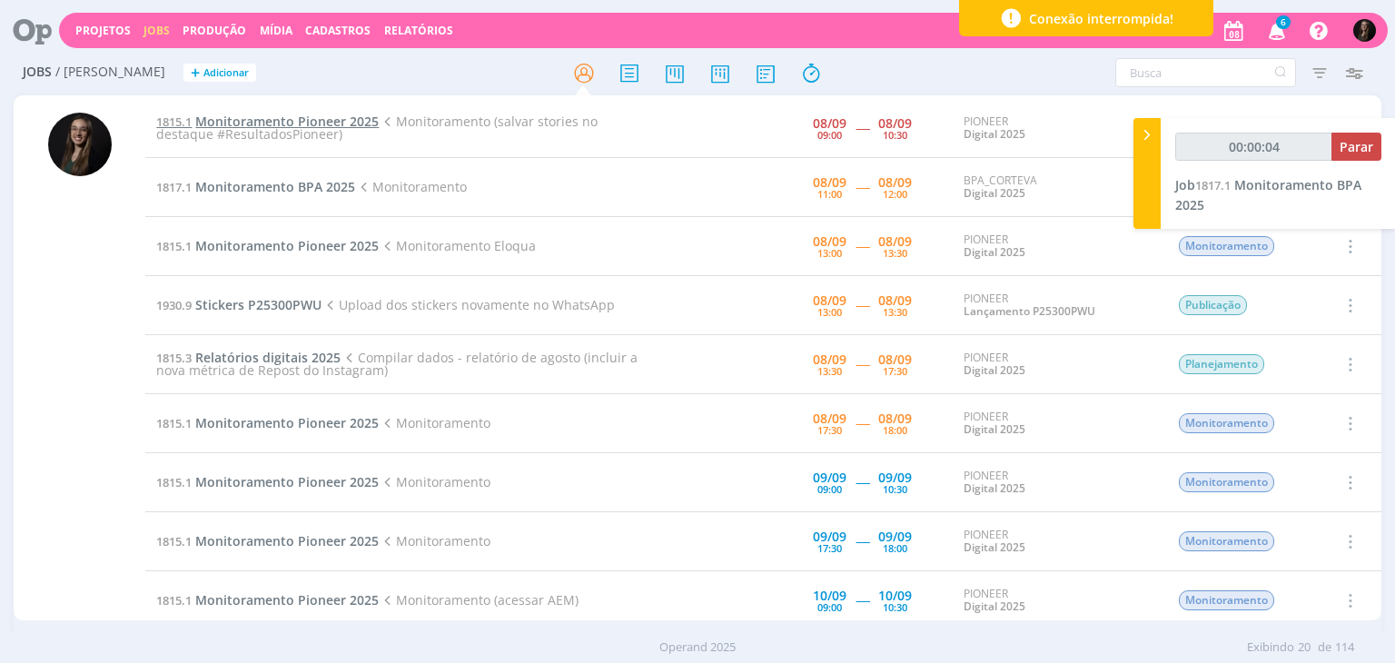
click at [311, 119] on span "Monitoramento Pioneer 2025" at bounding box center [286, 121] width 183 height 17
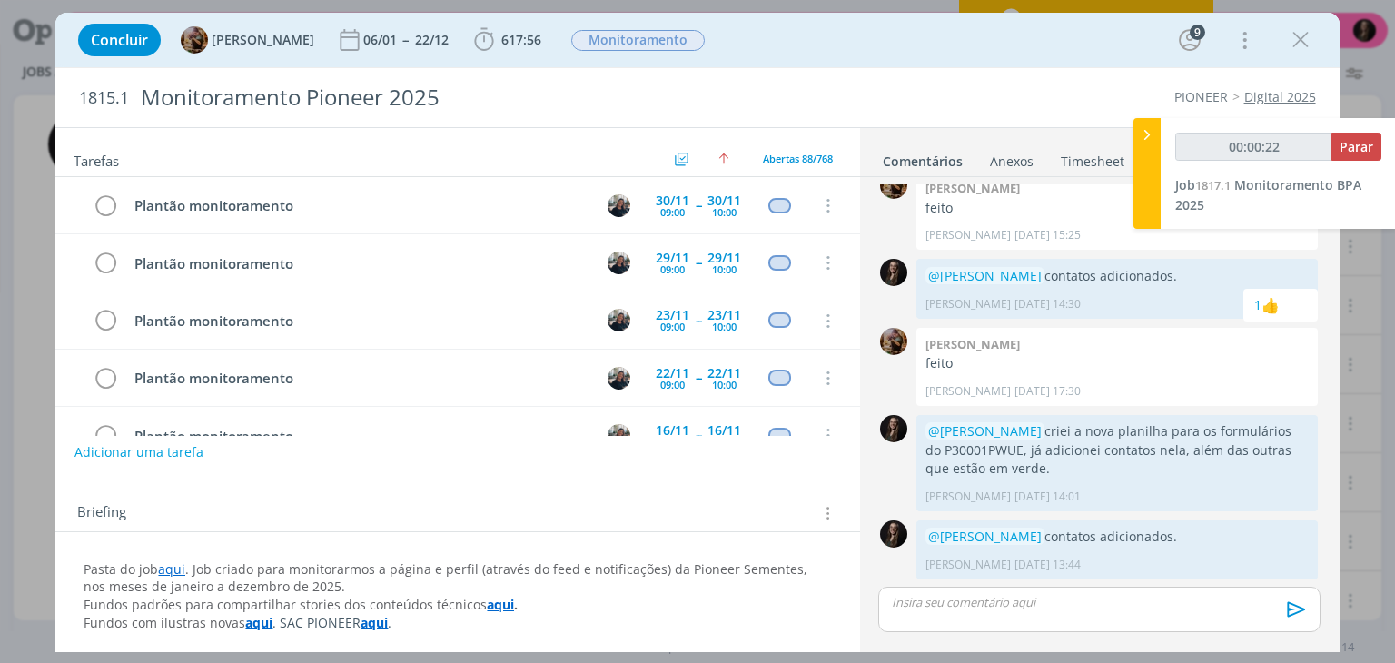
scroll to position [4770, 0]
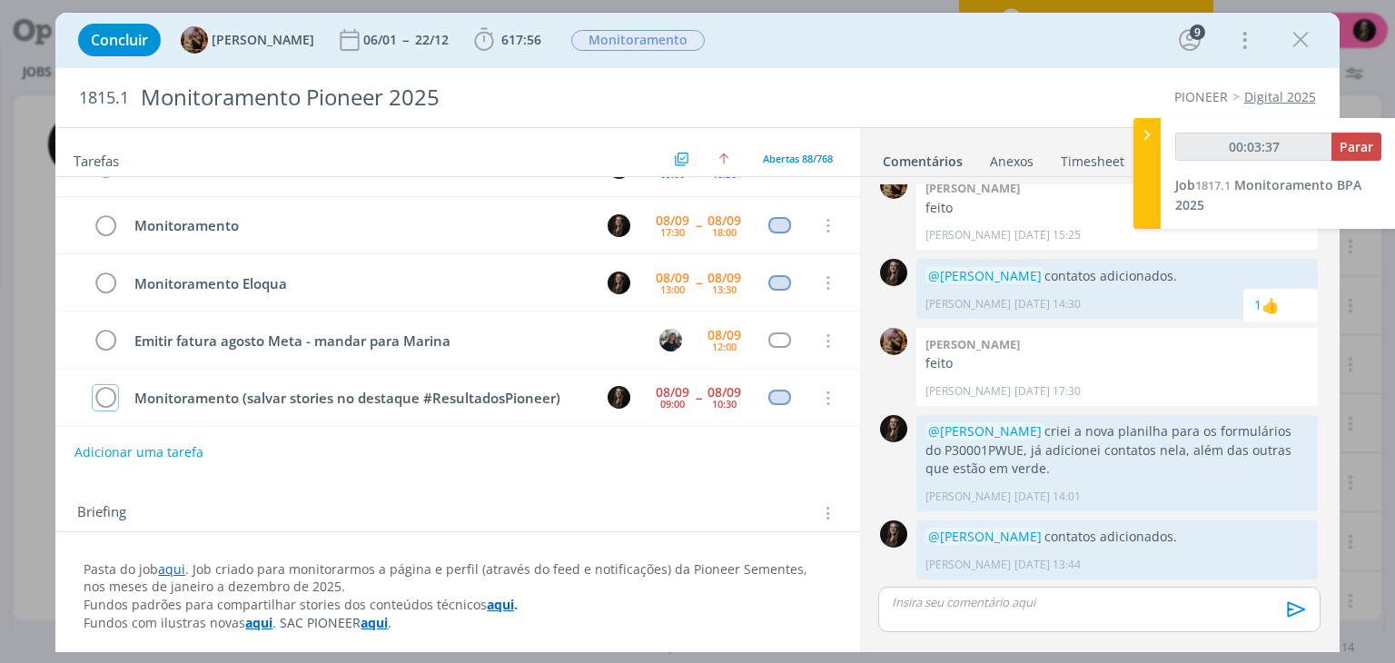
drag, startPoint x: 105, startPoint y: 336, endPoint x: 490, endPoint y: 6, distance: 506.8
click at [105, 385] on icon "dialog" at bounding box center [105, 398] width 25 height 27
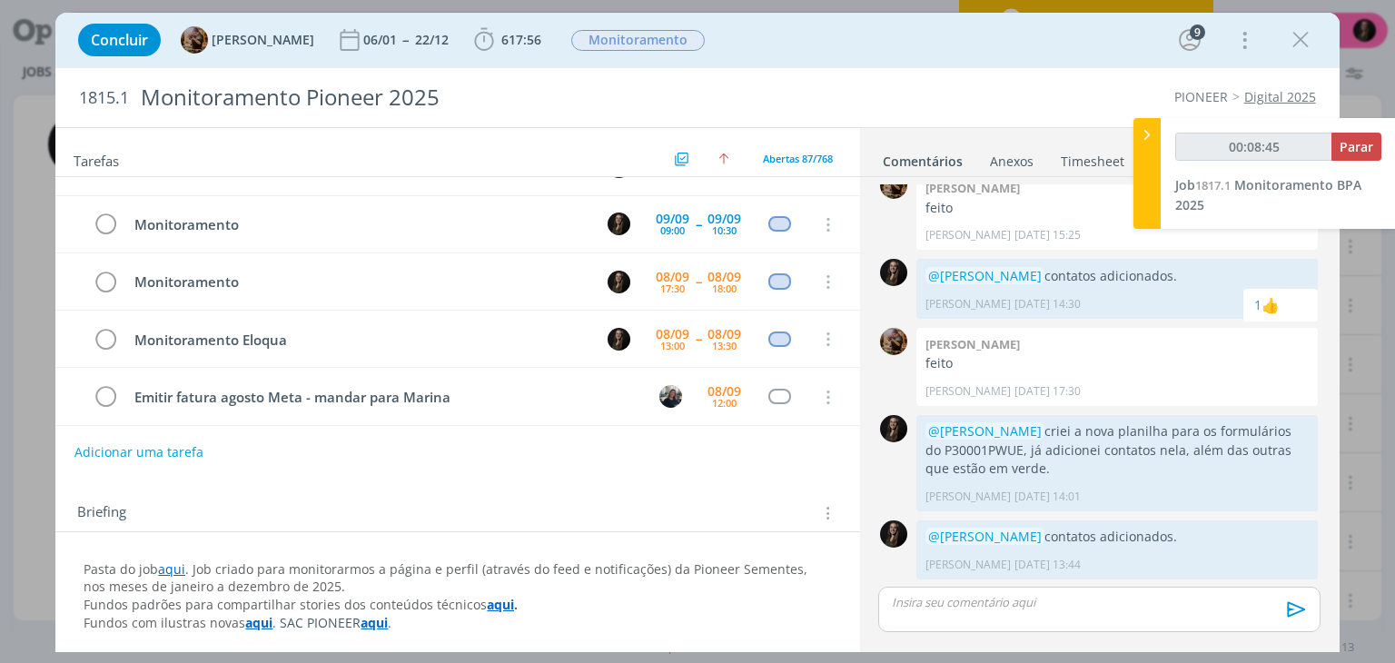
click at [1304, 46] on icon "dialog" at bounding box center [1300, 39] width 27 height 27
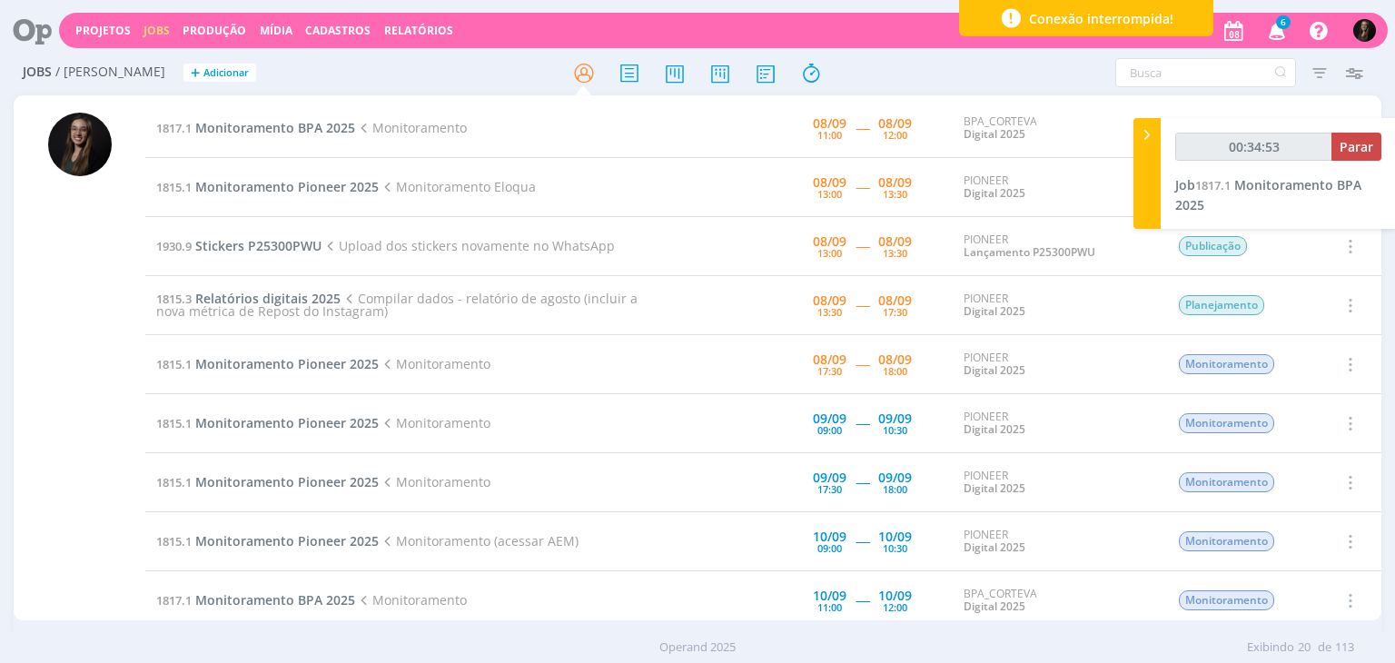
type input "00:35:53"
